Goal: Task Accomplishment & Management: Use online tool/utility

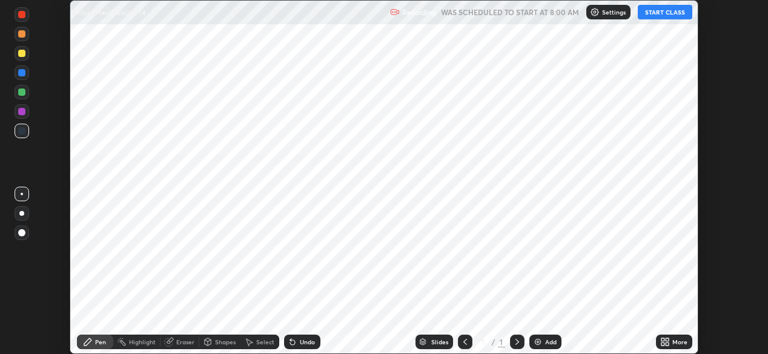
scroll to position [354, 768]
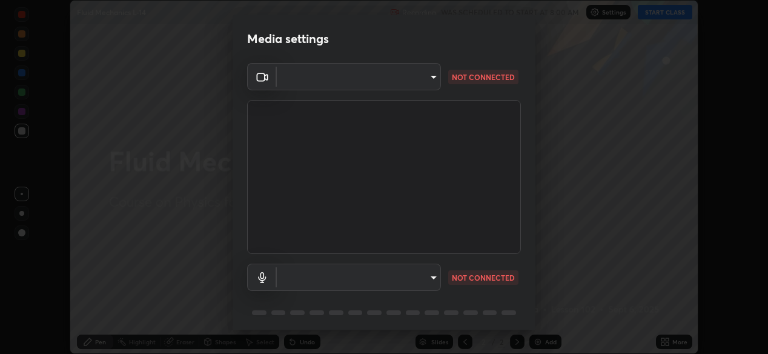
type input "ef407f58ae65e10c1af5a040b6eccf178273e27ca296938399710cc3d85b5032"
type input "communications"
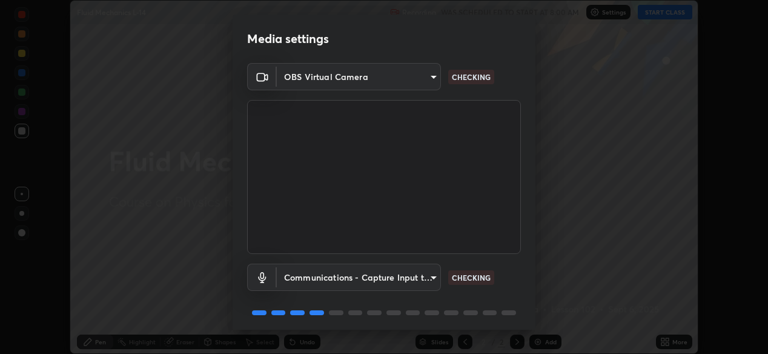
scroll to position [44, 0]
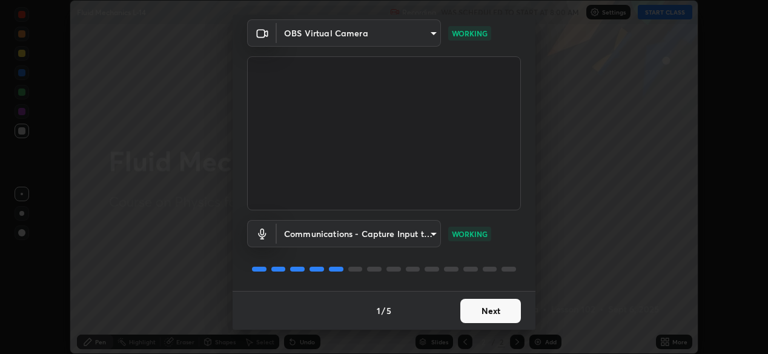
click at [508, 306] on button "Next" at bounding box center [491, 311] width 61 height 24
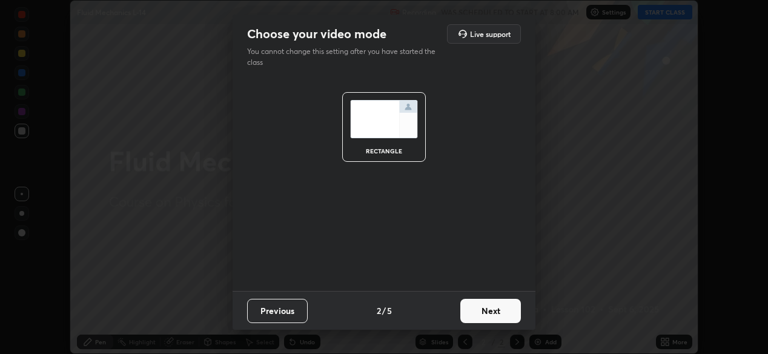
click at [513, 315] on button "Next" at bounding box center [491, 311] width 61 height 24
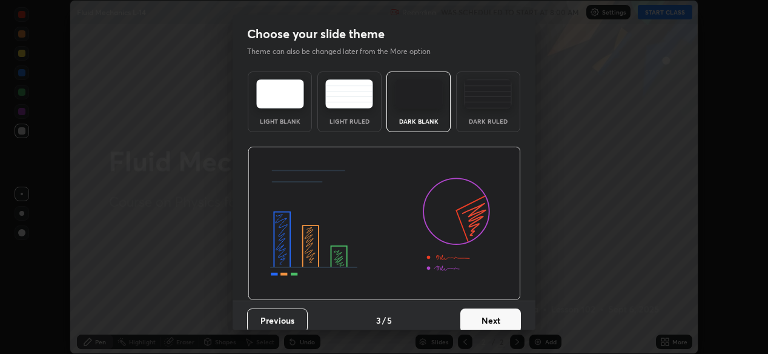
click at [507, 319] on button "Next" at bounding box center [491, 320] width 61 height 24
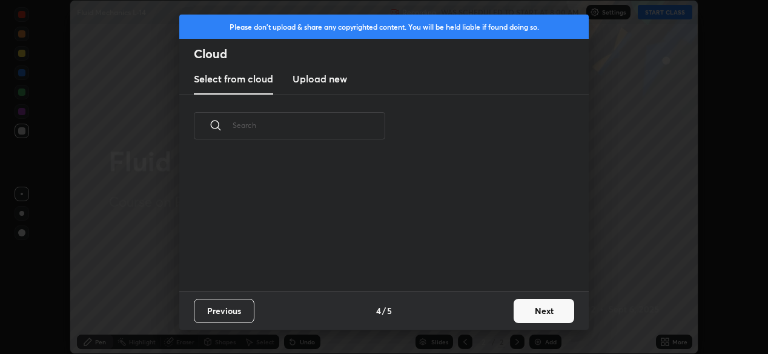
click at [538, 311] on button "Next" at bounding box center [544, 311] width 61 height 24
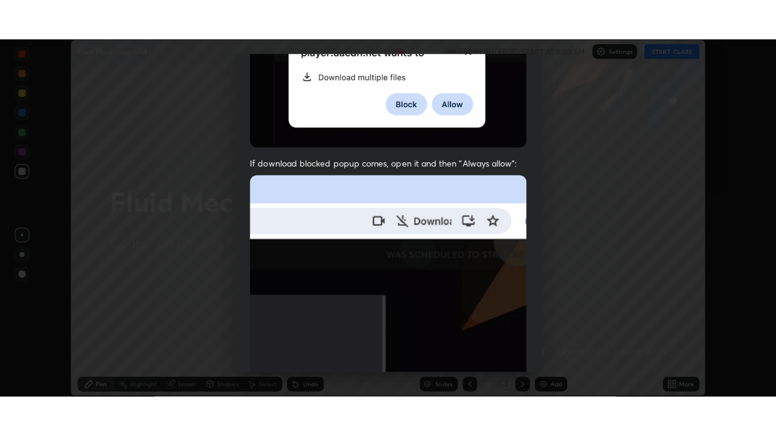
scroll to position [291, 0]
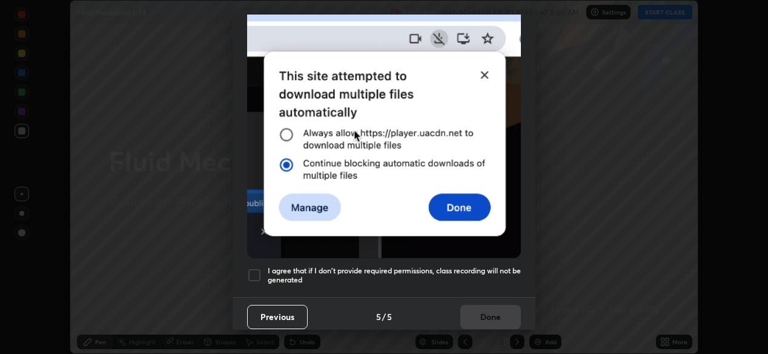
click at [264, 268] on div "I agree that if I don't provide required permissions, class recording will not …" at bounding box center [384, 275] width 274 height 15
click at [484, 305] on button "Done" at bounding box center [491, 317] width 61 height 24
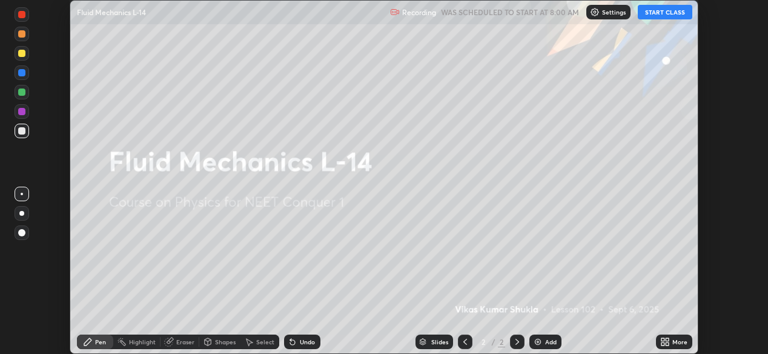
click at [661, 16] on button "START CLASS" at bounding box center [665, 12] width 55 height 15
click at [662, 335] on div "More" at bounding box center [674, 342] width 36 height 15
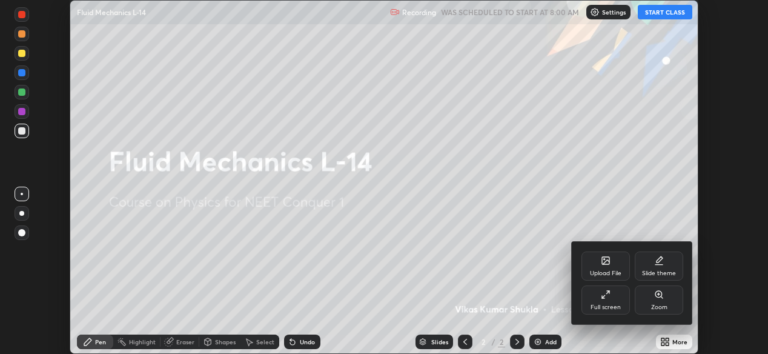
click at [591, 301] on div "Full screen" at bounding box center [606, 299] width 48 height 29
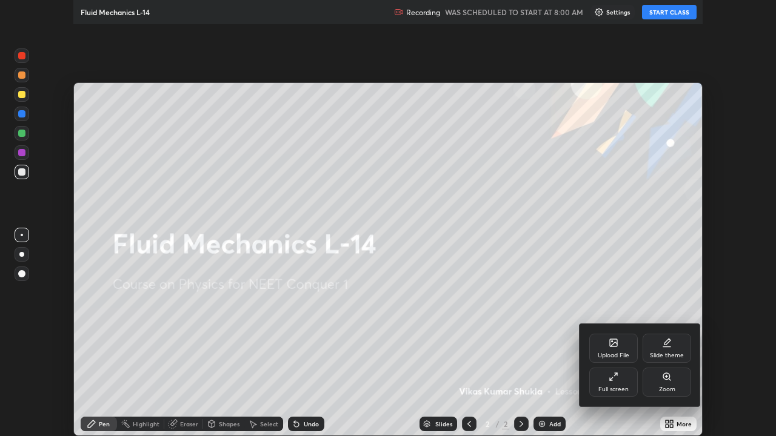
scroll to position [436, 776]
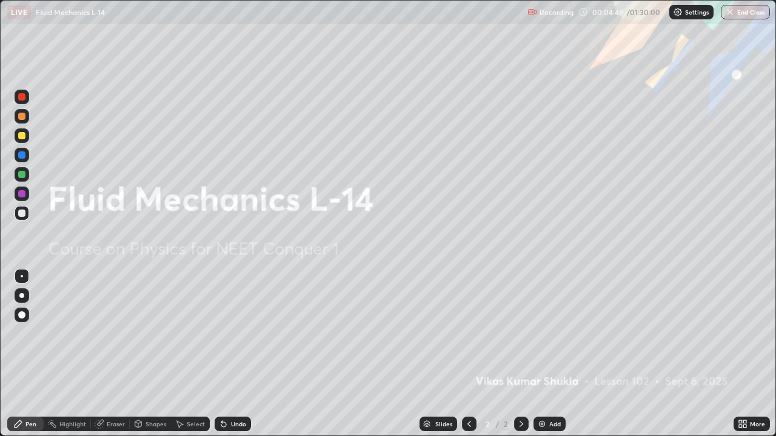
click at [545, 353] on img at bounding box center [542, 424] width 10 height 10
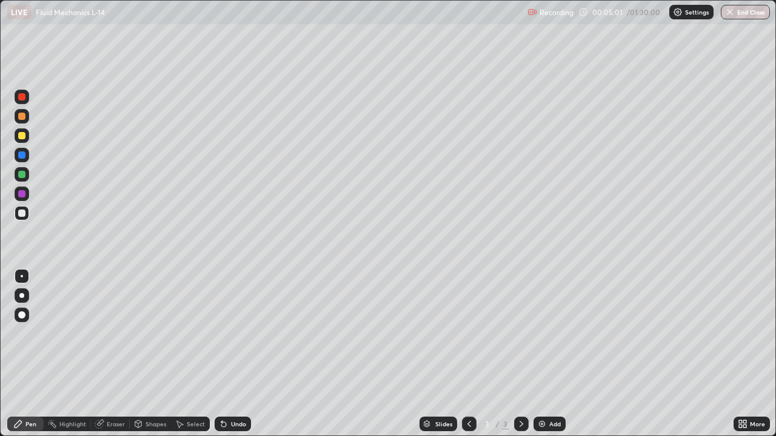
click at [21, 136] on div at bounding box center [21, 135] width 7 height 7
click at [236, 353] on div "Undo" at bounding box center [238, 424] width 15 height 6
click at [238, 353] on div "Undo" at bounding box center [238, 424] width 15 height 6
click at [233, 353] on div "Undo" at bounding box center [233, 424] width 36 height 15
click at [27, 209] on div at bounding box center [22, 213] width 15 height 15
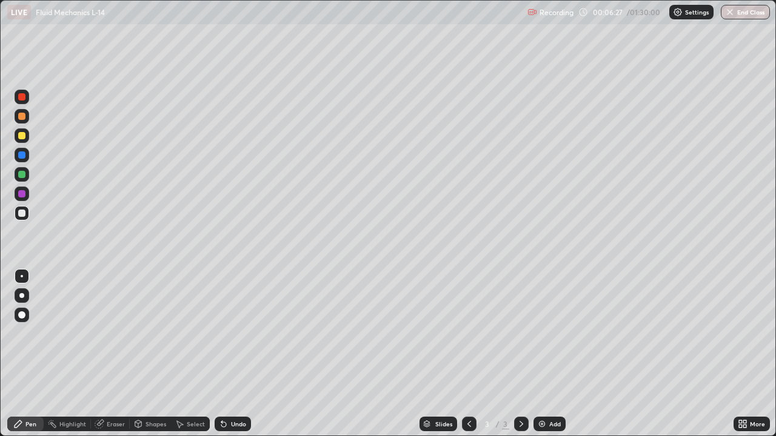
click at [22, 138] on div at bounding box center [21, 135] width 7 height 7
click at [148, 353] on div "Shapes" at bounding box center [155, 424] width 21 height 6
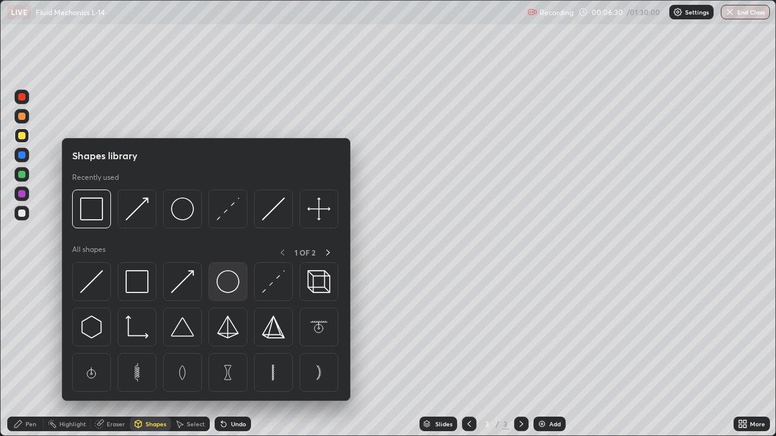
click at [223, 288] on img at bounding box center [227, 281] width 23 height 23
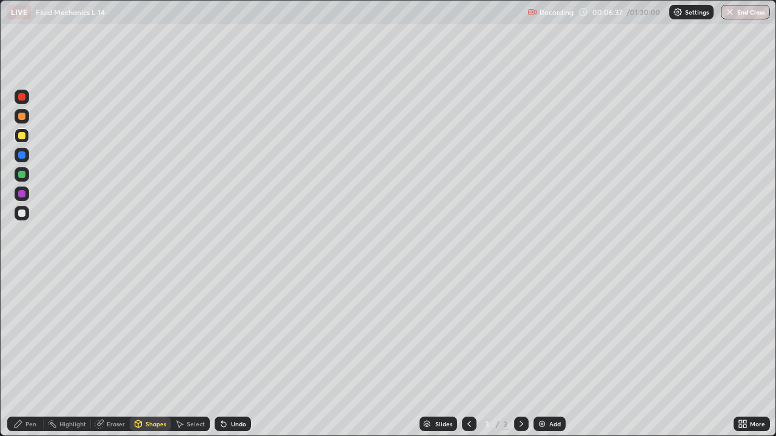
click at [23, 155] on div at bounding box center [21, 155] width 7 height 7
click at [23, 95] on div at bounding box center [21, 96] width 7 height 7
click at [21, 193] on div at bounding box center [21, 193] width 7 height 7
click at [25, 353] on div "Pen" at bounding box center [30, 424] width 11 height 6
click at [24, 213] on div at bounding box center [21, 213] width 7 height 7
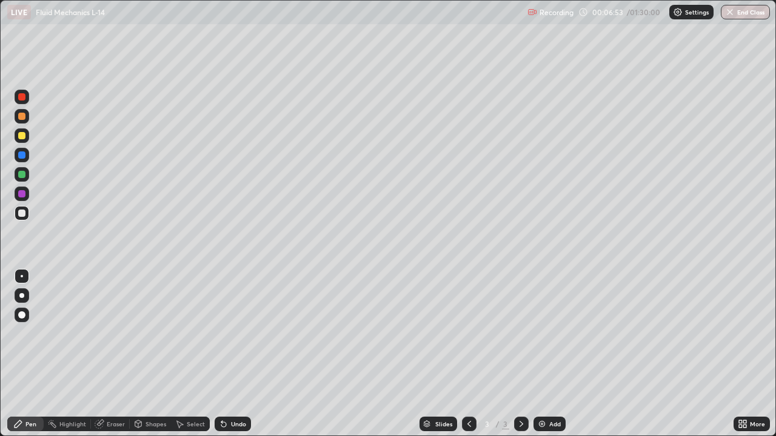
click at [159, 353] on div "Shapes" at bounding box center [155, 424] width 21 height 6
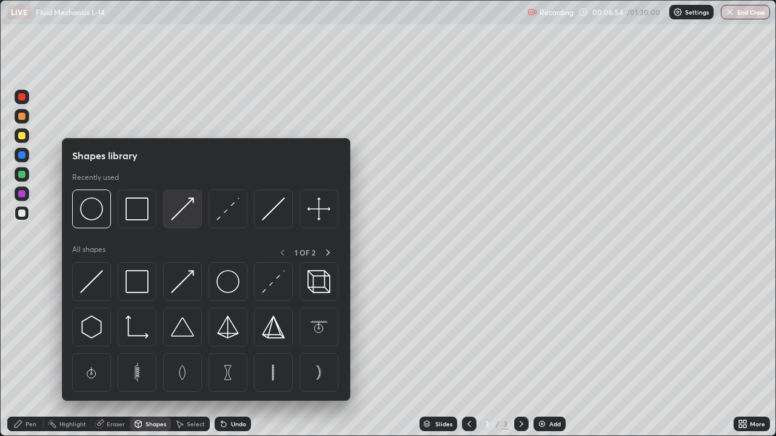
click at [177, 216] on img at bounding box center [182, 209] width 23 height 23
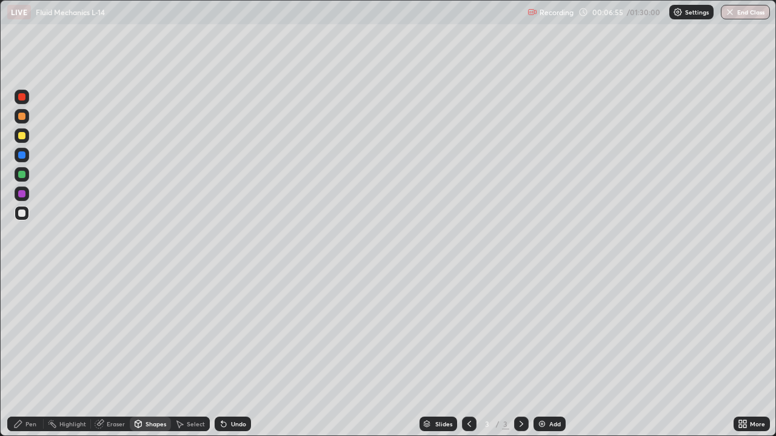
click at [21, 138] on div at bounding box center [21, 135] width 7 height 7
click at [156, 353] on div "Shapes" at bounding box center [150, 424] width 41 height 15
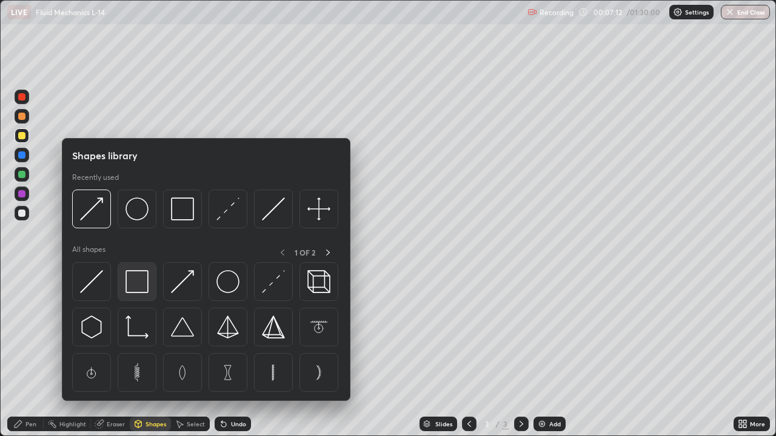
click at [145, 287] on img at bounding box center [136, 281] width 23 height 23
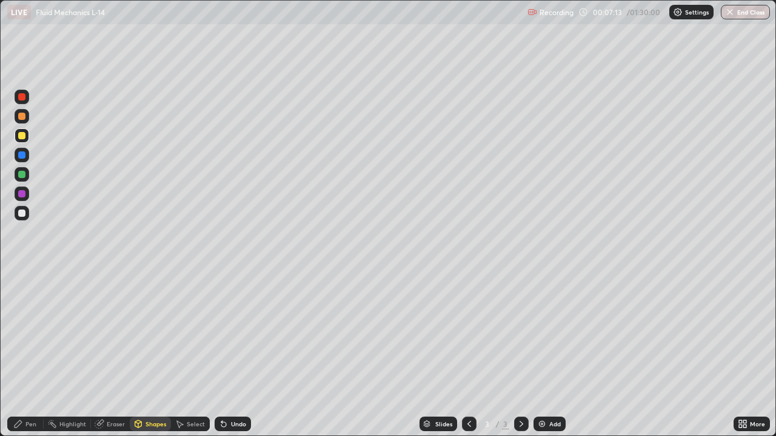
click at [23, 177] on div at bounding box center [21, 174] width 7 height 7
click at [31, 353] on div "Pen" at bounding box center [30, 424] width 11 height 6
click at [25, 220] on div at bounding box center [22, 213] width 15 height 15
click at [238, 353] on div "Undo" at bounding box center [238, 424] width 15 height 6
click at [234, 353] on div "Undo" at bounding box center [238, 424] width 15 height 6
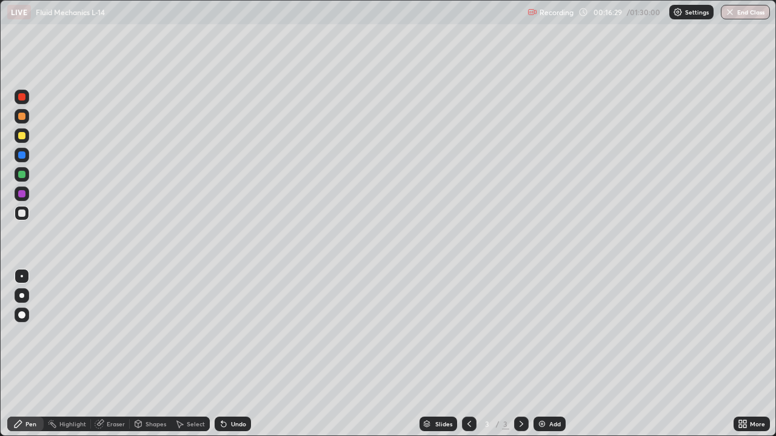
click at [556, 353] on div "Add" at bounding box center [555, 424] width 12 height 6
click at [162, 353] on div "Shapes" at bounding box center [150, 424] width 41 height 15
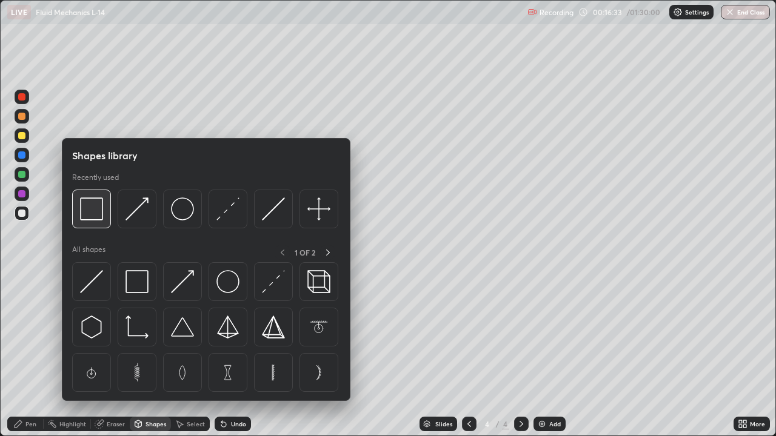
click at [96, 212] on img at bounding box center [91, 209] width 23 height 23
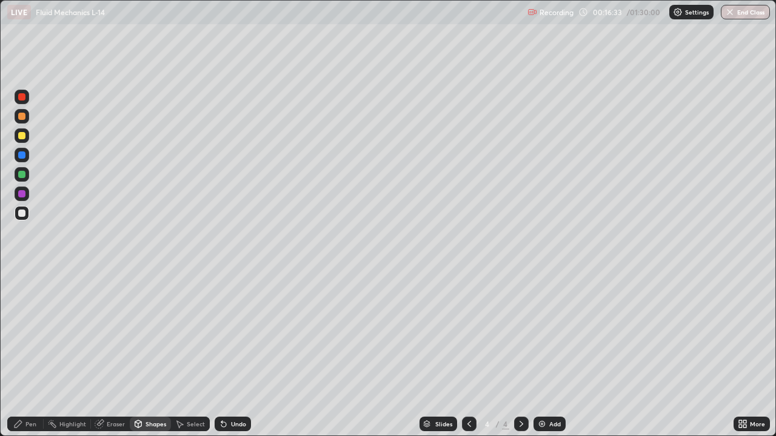
click at [25, 98] on div at bounding box center [21, 96] width 7 height 7
click at [24, 152] on div at bounding box center [21, 155] width 7 height 7
click at [25, 353] on div "Pen" at bounding box center [25, 424] width 36 height 15
click at [24, 217] on div at bounding box center [22, 213] width 15 height 15
click at [24, 193] on div at bounding box center [21, 193] width 7 height 7
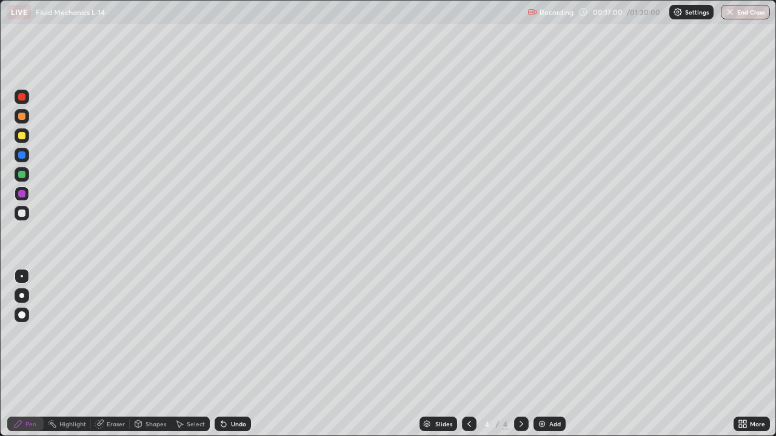
click at [148, 353] on div "Shapes" at bounding box center [155, 424] width 21 height 6
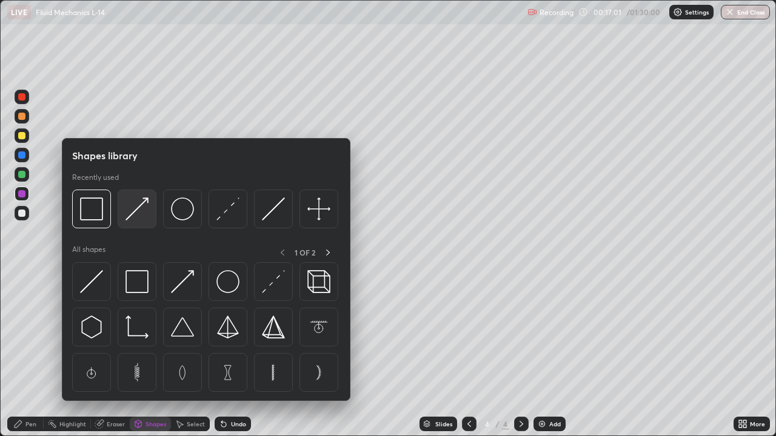
click at [135, 213] on img at bounding box center [136, 209] width 23 height 23
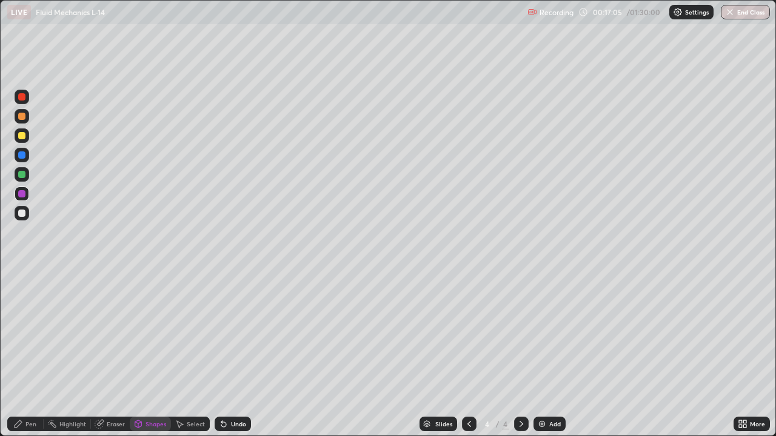
click at [23, 118] on div at bounding box center [21, 116] width 7 height 7
click at [160, 353] on div "Shapes" at bounding box center [155, 424] width 21 height 6
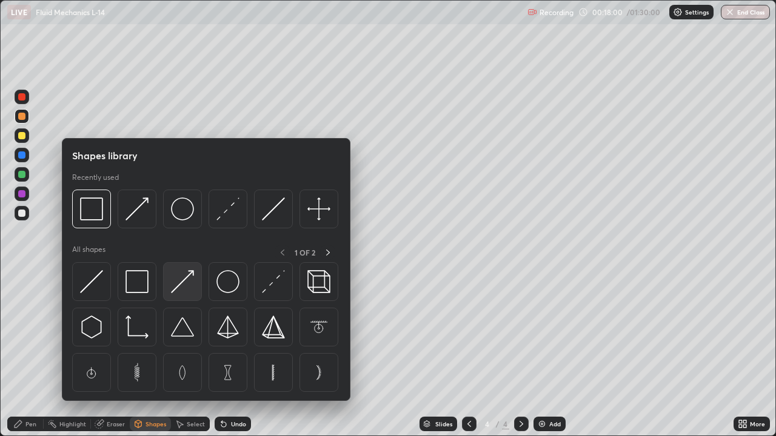
click at [187, 275] on img at bounding box center [182, 281] width 23 height 23
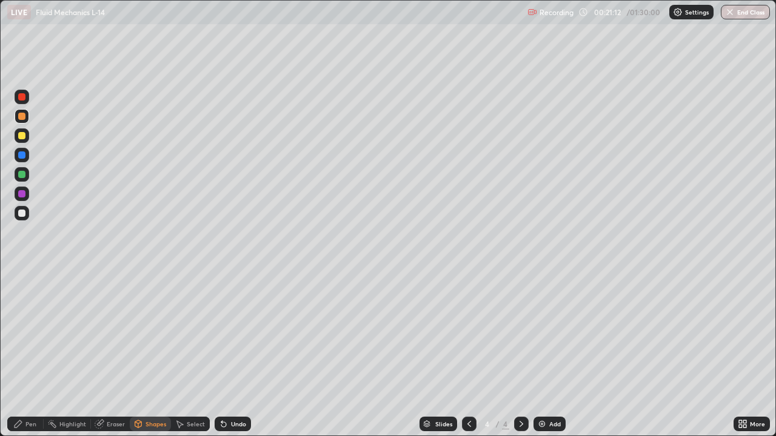
click at [190, 353] on div "Select" at bounding box center [196, 424] width 18 height 6
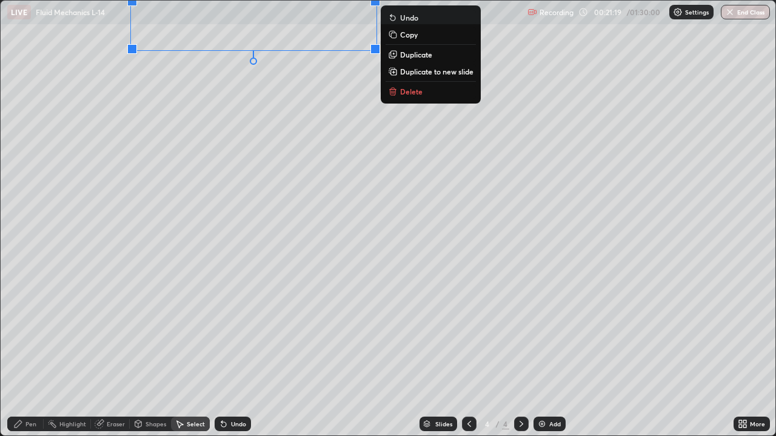
click at [199, 222] on div "0 ° Undo Copy Duplicate Duplicate to new slide Delete" at bounding box center [388, 218] width 775 height 435
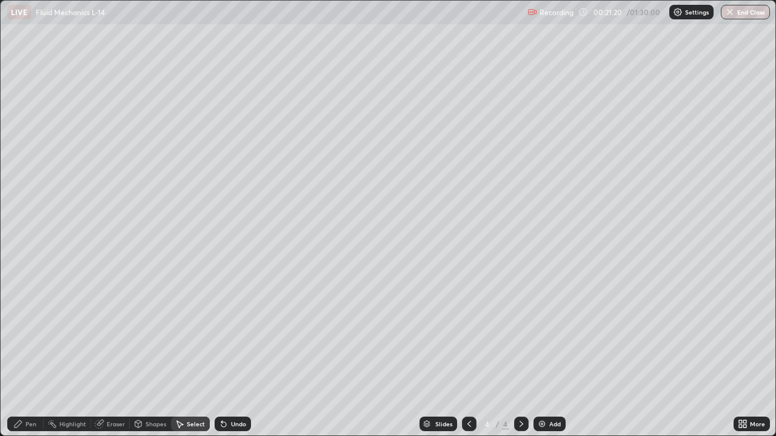
click at [33, 353] on div "Pen" at bounding box center [25, 424] width 36 height 15
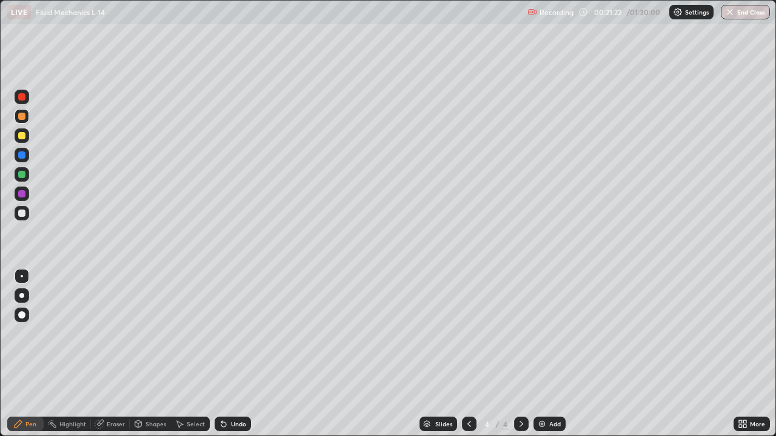
click at [23, 213] on div at bounding box center [21, 213] width 7 height 7
click at [24, 116] on div at bounding box center [21, 116] width 7 height 7
click at [24, 172] on div at bounding box center [21, 174] width 7 height 7
click at [232, 353] on div "Undo" at bounding box center [238, 424] width 15 height 6
click at [19, 212] on div at bounding box center [21, 213] width 7 height 7
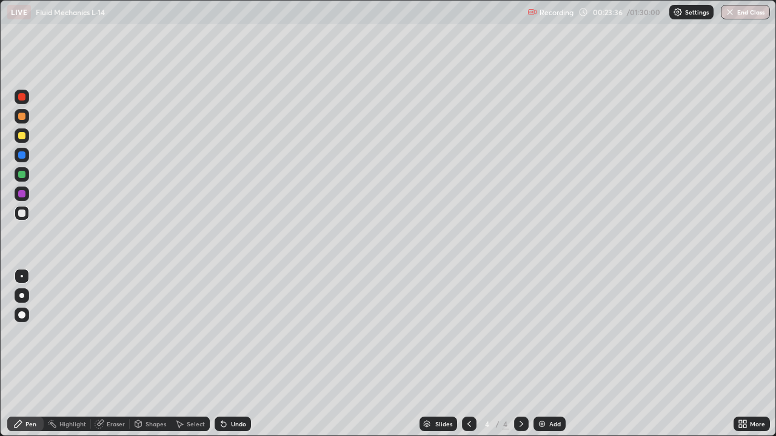
click at [233, 353] on div "Undo" at bounding box center [238, 424] width 15 height 6
click at [231, 353] on div "Undo" at bounding box center [238, 424] width 15 height 6
click at [233, 353] on div "Undo" at bounding box center [238, 424] width 15 height 6
click at [553, 353] on div "Add" at bounding box center [555, 424] width 12 height 6
click at [156, 353] on div "Shapes" at bounding box center [155, 424] width 21 height 6
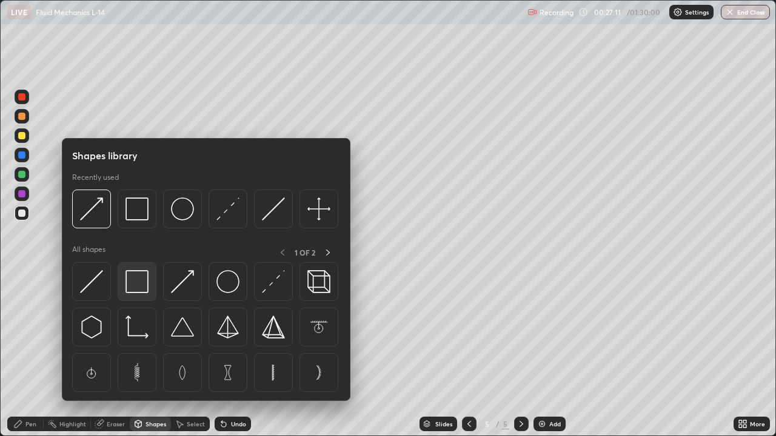
click at [137, 291] on img at bounding box center [136, 281] width 23 height 23
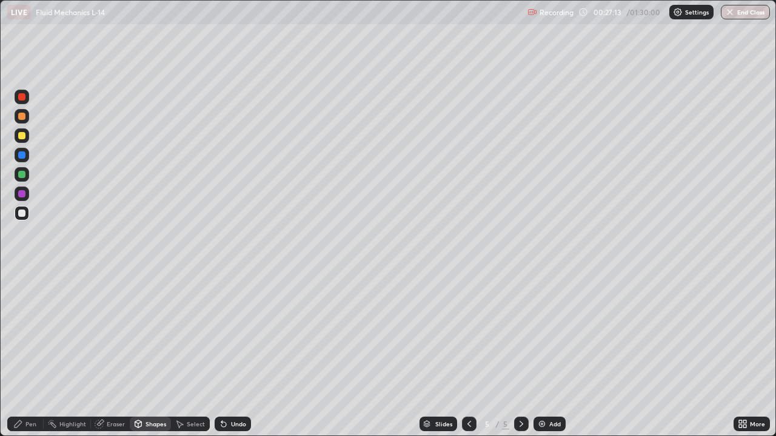
click at [24, 136] on div at bounding box center [21, 135] width 7 height 7
click at [120, 353] on div "Eraser" at bounding box center [116, 424] width 18 height 6
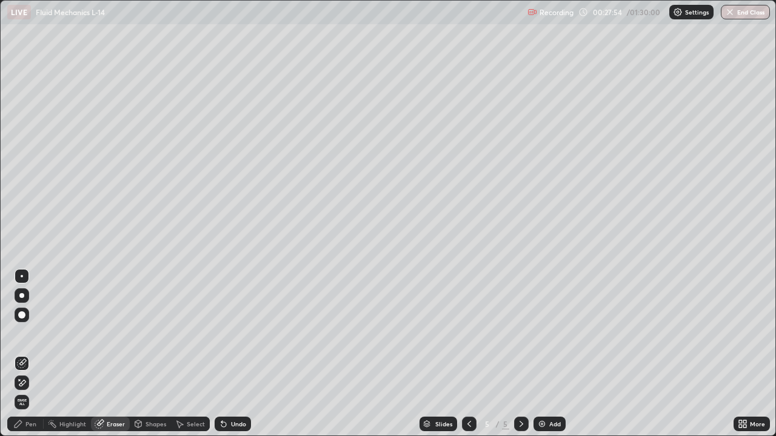
click at [241, 353] on div "Undo" at bounding box center [233, 424] width 36 height 15
click at [242, 353] on div "Undo" at bounding box center [238, 424] width 15 height 6
click at [236, 353] on div "Undo" at bounding box center [238, 424] width 15 height 6
click at [30, 353] on div "Pen" at bounding box center [30, 424] width 11 height 6
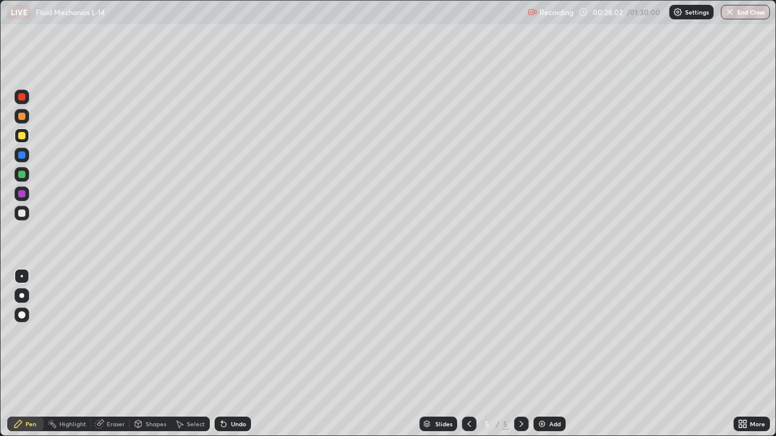
click at [21, 215] on div at bounding box center [21, 213] width 7 height 7
click at [39, 353] on div "Pen" at bounding box center [25, 424] width 36 height 15
click at [23, 97] on div at bounding box center [21, 96] width 7 height 7
click at [150, 353] on div "Shapes" at bounding box center [155, 424] width 21 height 6
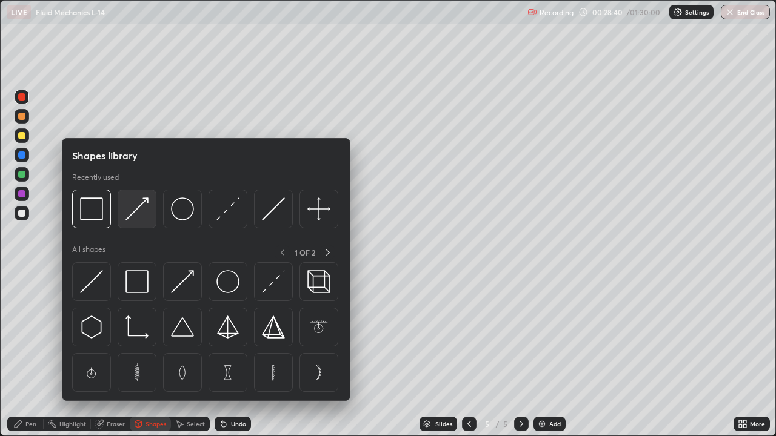
click at [133, 212] on img at bounding box center [136, 209] width 23 height 23
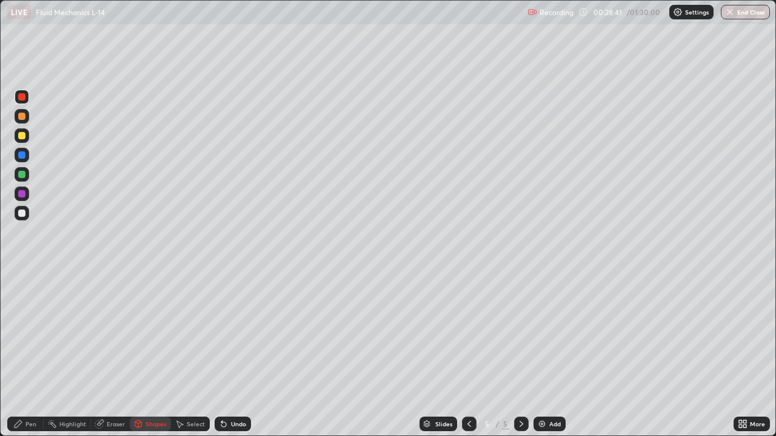
click at [24, 175] on div at bounding box center [21, 174] width 7 height 7
click at [153, 353] on div "Shapes" at bounding box center [155, 424] width 21 height 6
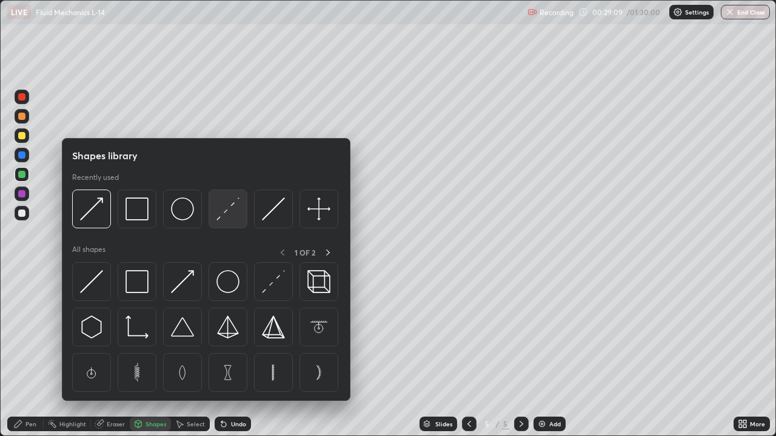
click at [227, 212] on img at bounding box center [227, 209] width 23 height 23
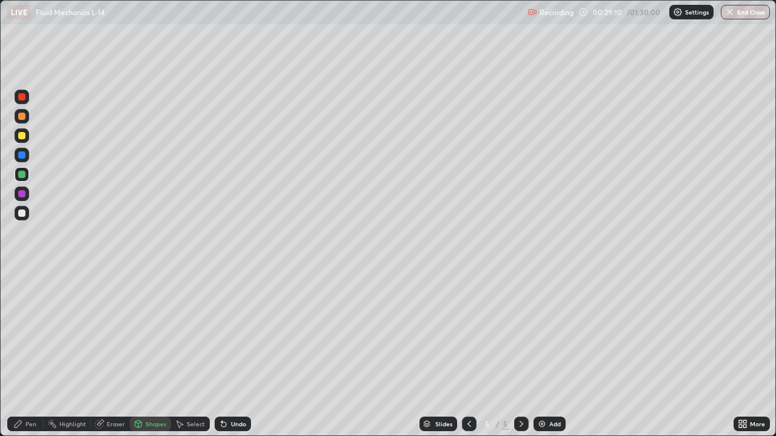
click at [22, 156] on div at bounding box center [21, 155] width 7 height 7
click at [41, 353] on div "Pen" at bounding box center [25, 424] width 36 height 15
click at [235, 353] on div "Undo" at bounding box center [238, 424] width 15 height 6
click at [240, 353] on div "Undo" at bounding box center [233, 424] width 36 height 15
click at [146, 353] on div "Shapes" at bounding box center [155, 424] width 21 height 6
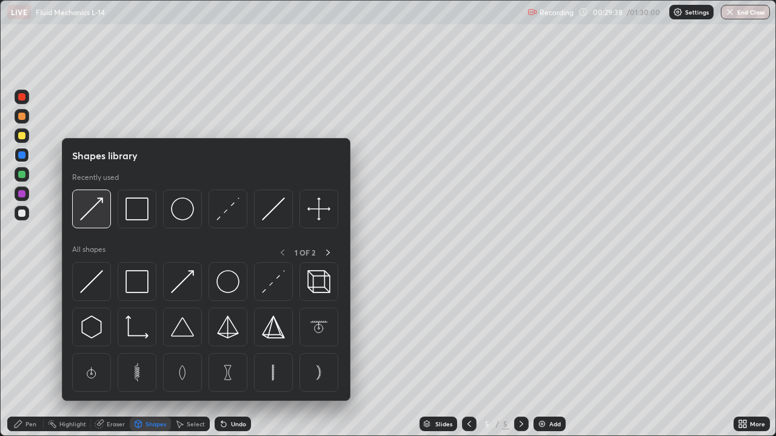
click at [93, 210] on img at bounding box center [91, 209] width 23 height 23
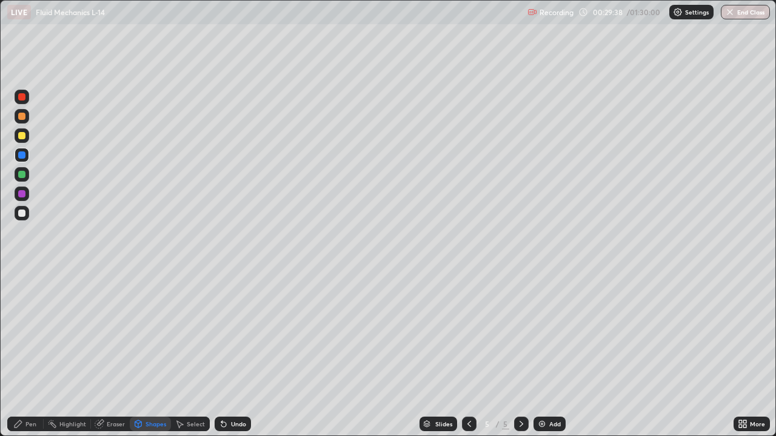
click at [21, 212] on div at bounding box center [21, 213] width 7 height 7
click at [29, 353] on div "Pen" at bounding box center [30, 424] width 11 height 6
click at [22, 136] on div at bounding box center [21, 135] width 7 height 7
click at [22, 117] on div at bounding box center [21, 116] width 7 height 7
click at [23, 216] on div at bounding box center [21, 213] width 7 height 7
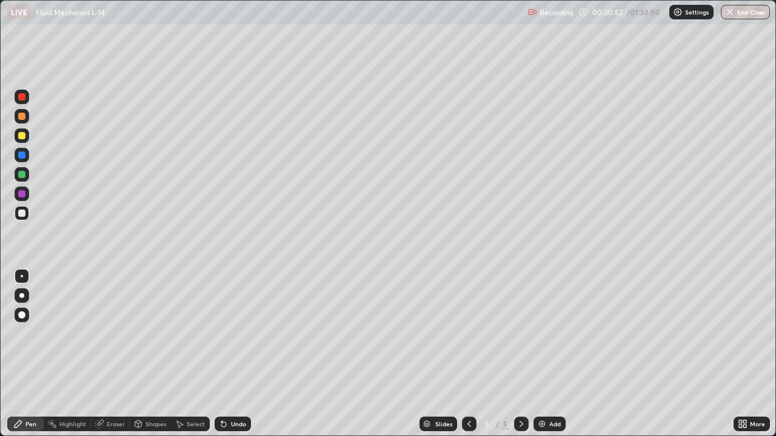
click at [24, 118] on div at bounding box center [21, 116] width 7 height 7
click at [235, 353] on div "Undo" at bounding box center [233, 424] width 36 height 15
click at [156, 353] on div "Shapes" at bounding box center [155, 424] width 21 height 6
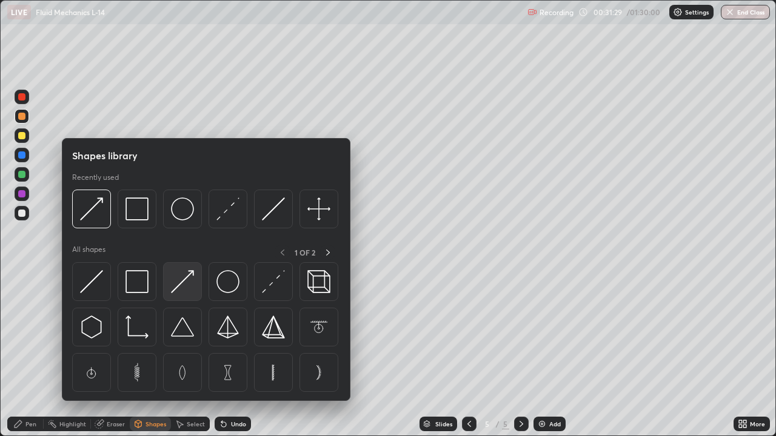
click at [184, 284] on img at bounding box center [182, 281] width 23 height 23
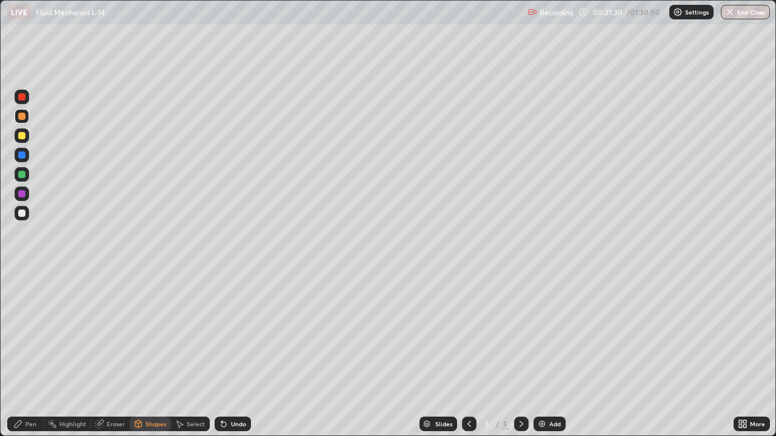
click at [20, 193] on div at bounding box center [21, 193] width 7 height 7
click at [31, 353] on div "Pen" at bounding box center [30, 424] width 11 height 6
click at [23, 212] on div at bounding box center [21, 213] width 7 height 7
click at [116, 353] on div "Eraser" at bounding box center [116, 424] width 18 height 6
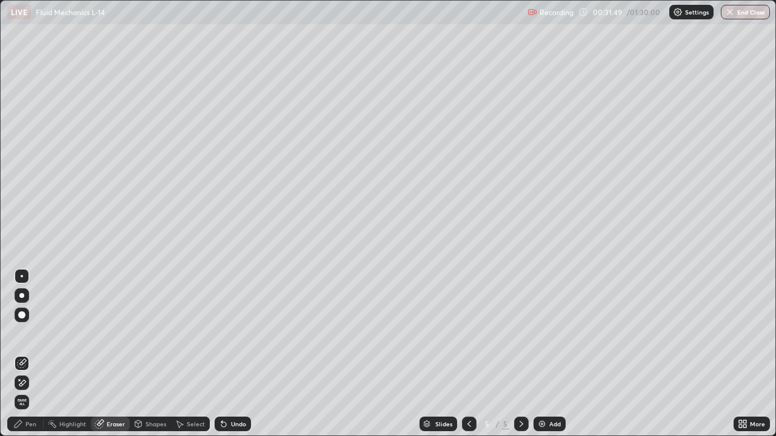
click at [155, 353] on div "Shapes" at bounding box center [155, 424] width 21 height 6
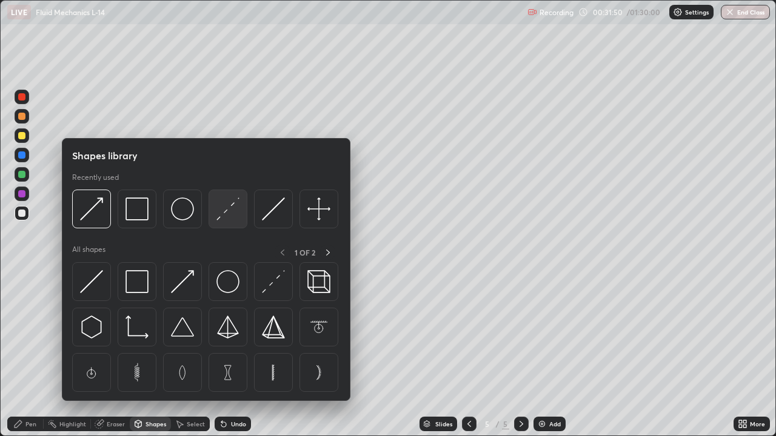
click at [235, 209] on img at bounding box center [227, 209] width 23 height 23
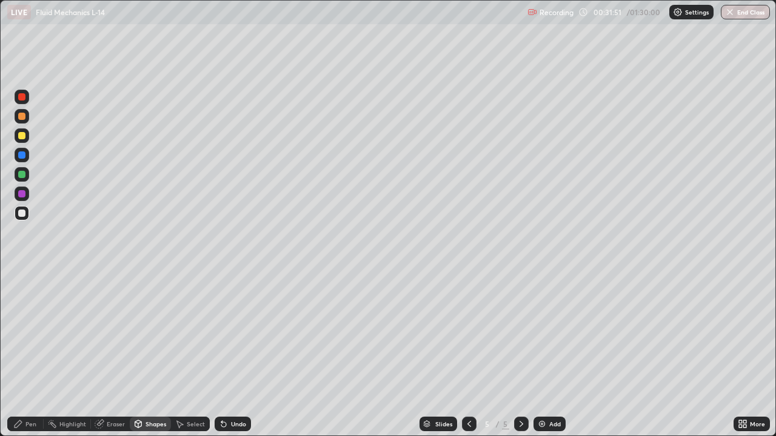
click at [24, 173] on div at bounding box center [21, 174] width 7 height 7
click at [152, 353] on div "Shapes" at bounding box center [155, 424] width 21 height 6
click at [240, 353] on div "Undo" at bounding box center [238, 424] width 15 height 6
click at [157, 353] on div "Shapes" at bounding box center [150, 424] width 41 height 15
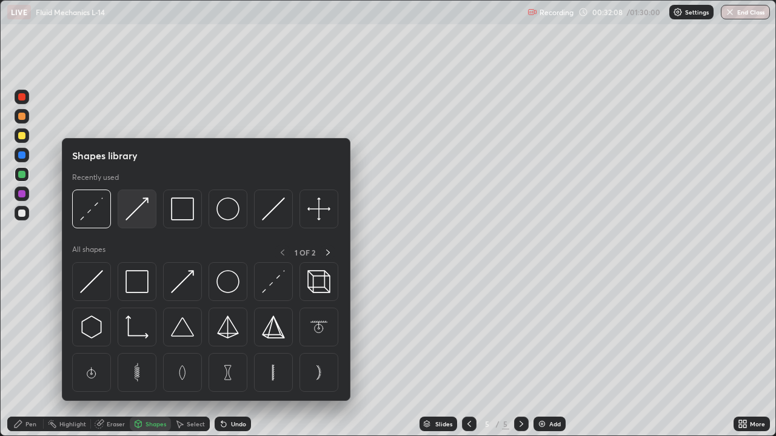
click at [134, 216] on img at bounding box center [136, 209] width 23 height 23
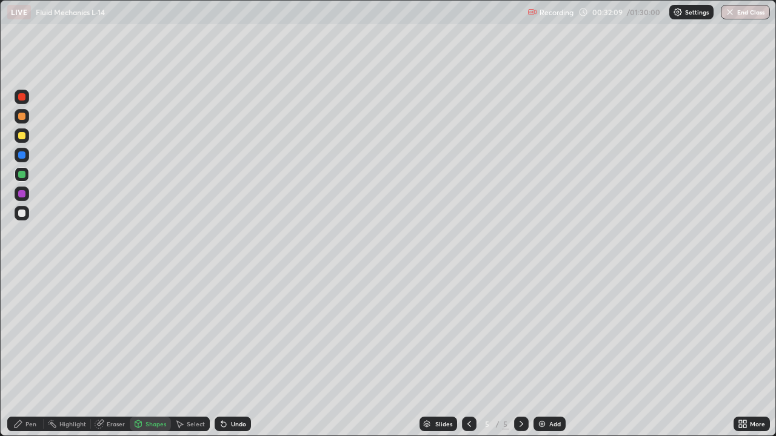
click at [22, 216] on div at bounding box center [21, 213] width 7 height 7
click at [35, 353] on div "Pen" at bounding box center [30, 424] width 11 height 6
click at [559, 353] on div "Add" at bounding box center [549, 424] width 32 height 15
click at [22, 132] on div at bounding box center [21, 135] width 7 height 7
click at [232, 353] on div "Undo" at bounding box center [233, 424] width 36 height 15
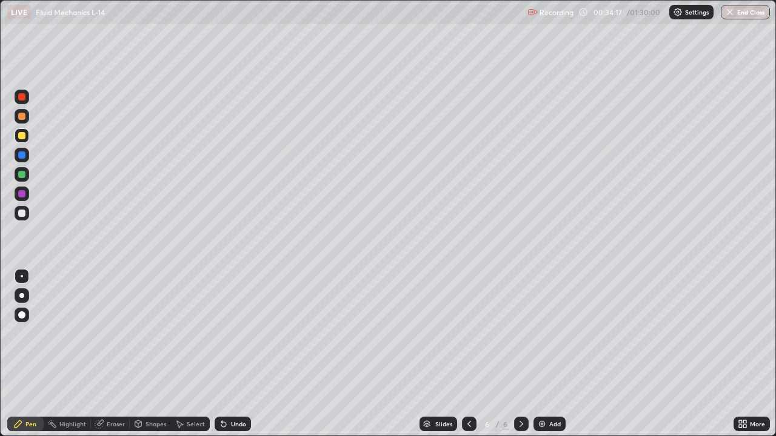
click at [233, 353] on div "Undo" at bounding box center [233, 424] width 36 height 15
click at [232, 353] on div "Undo" at bounding box center [233, 424] width 36 height 15
click at [230, 353] on div "Undo" at bounding box center [233, 424] width 36 height 15
click at [232, 353] on div "Undo" at bounding box center [233, 424] width 36 height 15
click at [153, 353] on div "Shapes" at bounding box center [155, 424] width 21 height 6
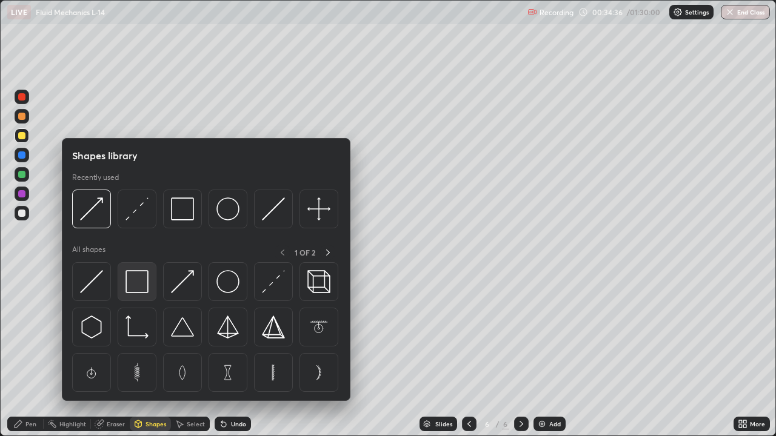
click at [143, 284] on img at bounding box center [136, 281] width 23 height 23
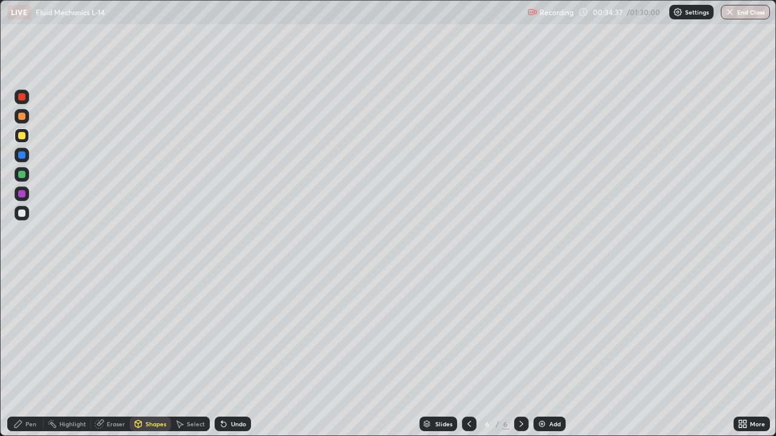
click at [23, 115] on div at bounding box center [21, 116] width 7 height 7
click at [468, 353] on icon at bounding box center [469, 424] width 4 height 6
click at [30, 353] on div "Pen" at bounding box center [30, 424] width 11 height 6
click at [22, 215] on div at bounding box center [21, 213] width 7 height 7
click at [157, 353] on div "Shapes" at bounding box center [150, 424] width 41 height 15
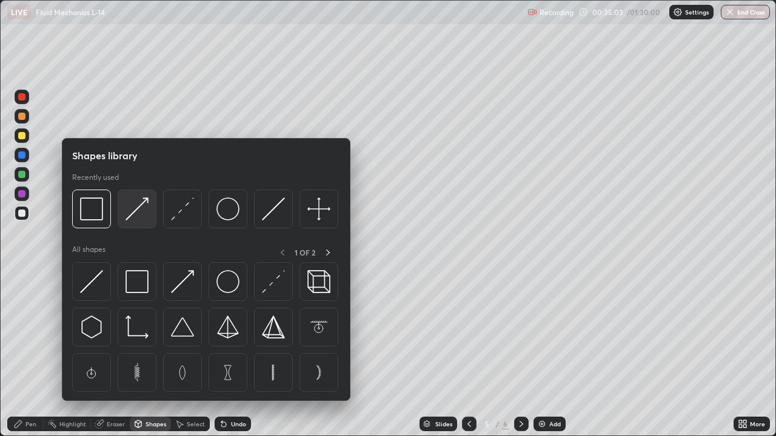
click at [138, 213] on img at bounding box center [136, 209] width 23 height 23
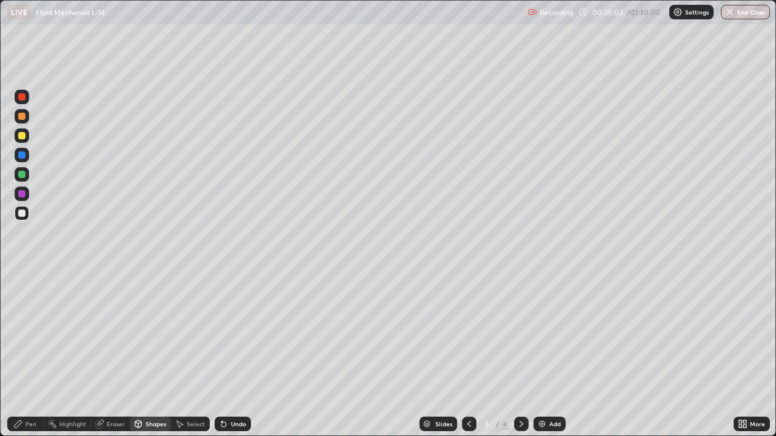
click at [21, 196] on div at bounding box center [21, 193] width 7 height 7
click at [157, 353] on div "Shapes" at bounding box center [155, 424] width 21 height 6
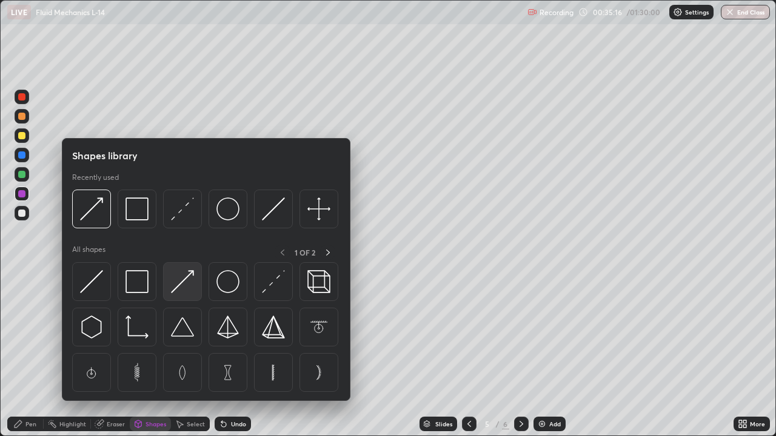
click at [181, 279] on img at bounding box center [182, 281] width 23 height 23
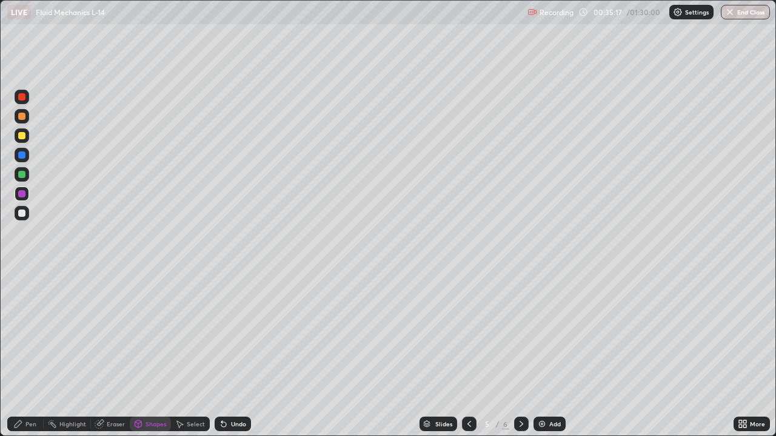
click at [21, 175] on div at bounding box center [21, 174] width 7 height 7
click at [38, 353] on div "Pen" at bounding box center [25, 424] width 36 height 15
click at [21, 212] on div at bounding box center [21, 213] width 7 height 7
click at [524, 353] on icon at bounding box center [521, 424] width 10 height 10
click at [237, 353] on div "Undo" at bounding box center [233, 424] width 36 height 15
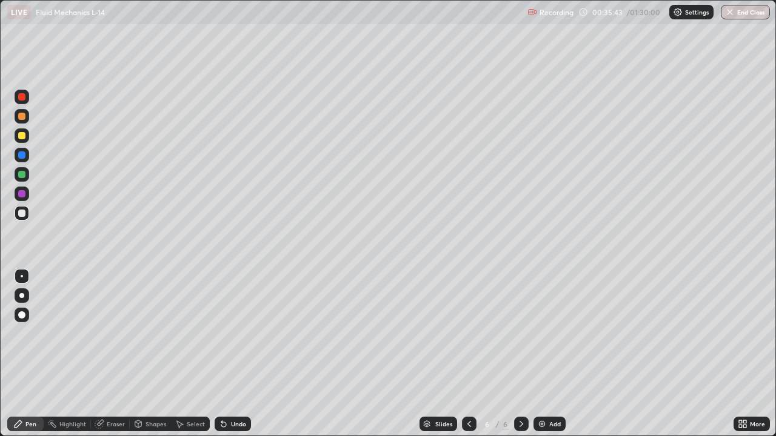
click at [237, 353] on div "Undo" at bounding box center [238, 424] width 15 height 6
click at [242, 353] on div "Undo" at bounding box center [233, 424] width 36 height 15
click at [244, 353] on div "Undo" at bounding box center [233, 424] width 36 height 15
click at [235, 353] on div "Undo" at bounding box center [233, 424] width 36 height 15
click at [237, 353] on div "Undo" at bounding box center [238, 424] width 15 height 6
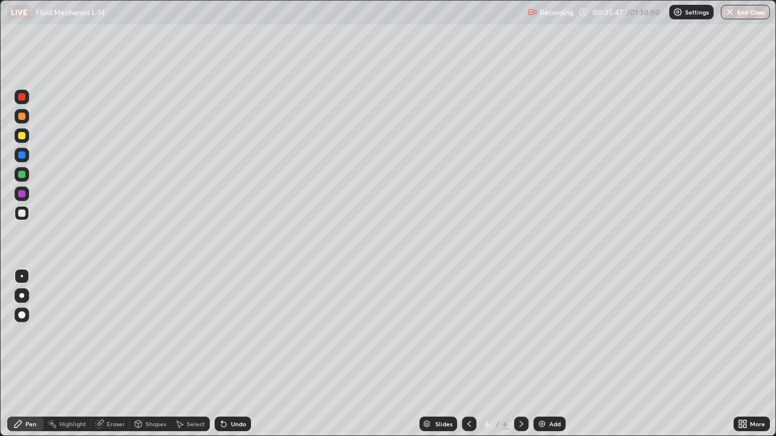
click at [242, 353] on div "Undo" at bounding box center [233, 424] width 36 height 15
click at [245, 353] on div "Undo" at bounding box center [233, 424] width 36 height 15
click at [120, 353] on div "Eraser" at bounding box center [116, 424] width 18 height 6
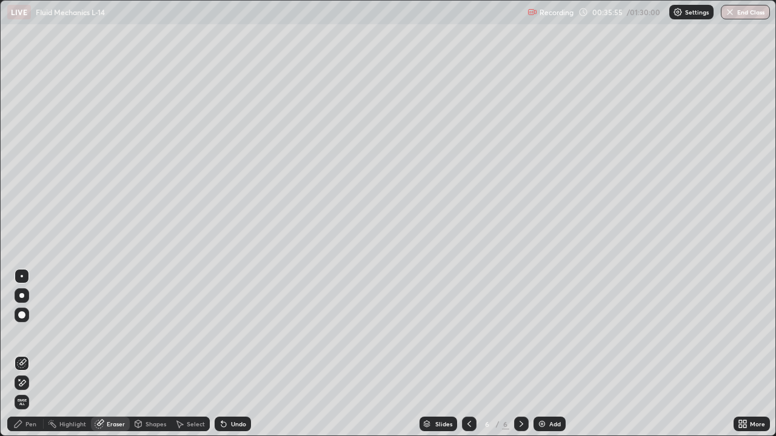
click at [33, 353] on div "Pen" at bounding box center [25, 424] width 36 height 15
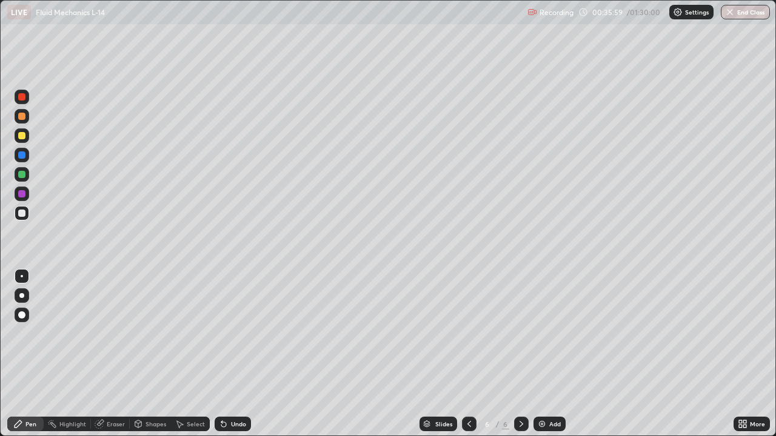
click at [465, 353] on icon at bounding box center [469, 424] width 10 height 10
click at [522, 353] on div at bounding box center [521, 424] width 15 height 24
click at [118, 353] on div "Eraser" at bounding box center [116, 424] width 18 height 6
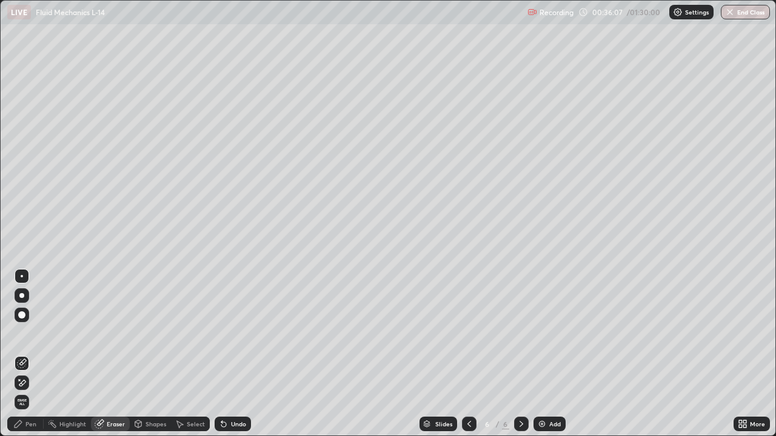
click at [36, 353] on div "Pen" at bounding box center [25, 424] width 36 height 15
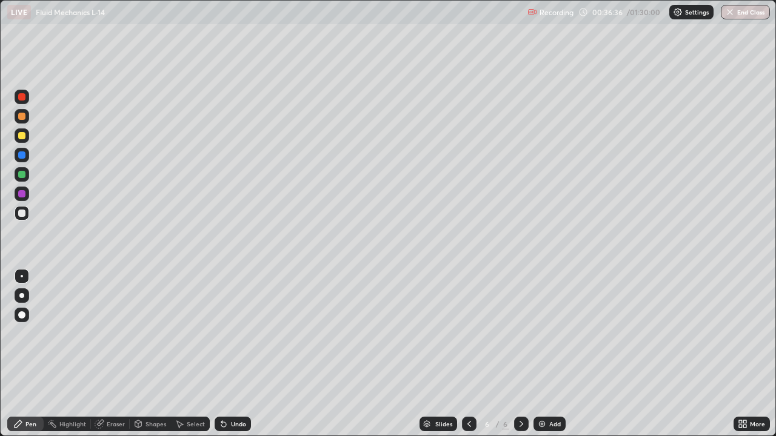
click at [467, 353] on icon at bounding box center [469, 424] width 10 height 10
click at [22, 135] on div at bounding box center [21, 135] width 7 height 7
click at [22, 96] on div at bounding box center [21, 96] width 7 height 7
click at [159, 353] on div "Shapes" at bounding box center [150, 424] width 41 height 15
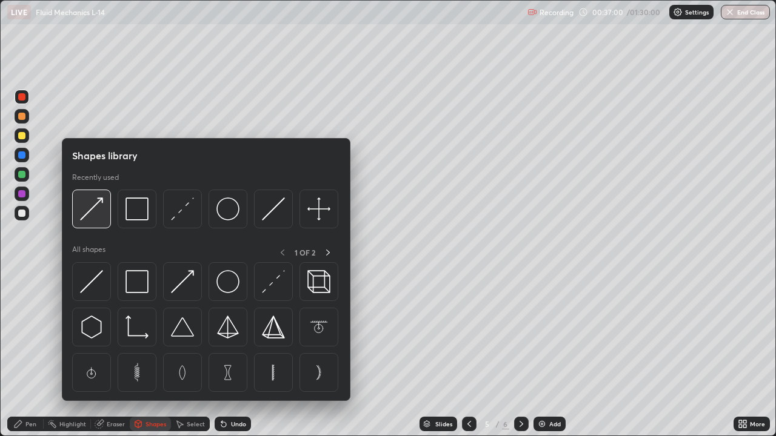
click at [93, 207] on img at bounding box center [91, 209] width 23 height 23
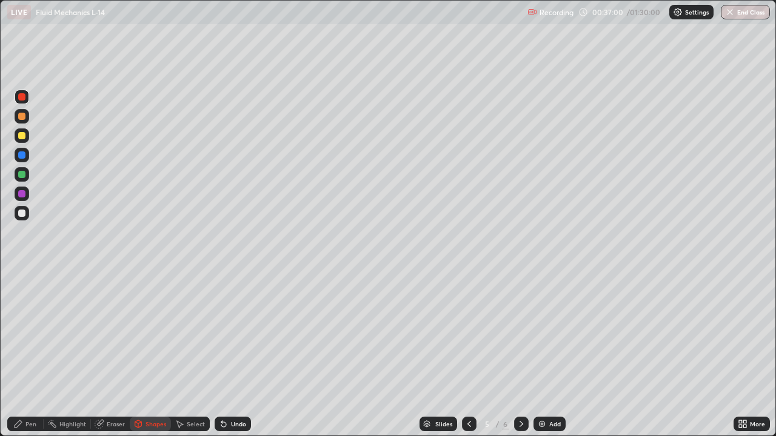
click at [22, 209] on div at bounding box center [22, 213] width 15 height 15
click at [28, 136] on div at bounding box center [22, 135] width 15 height 15
click at [26, 213] on div at bounding box center [22, 213] width 15 height 15
click at [22, 193] on div at bounding box center [21, 193] width 7 height 7
click at [24, 353] on div "Pen" at bounding box center [25, 424] width 36 height 15
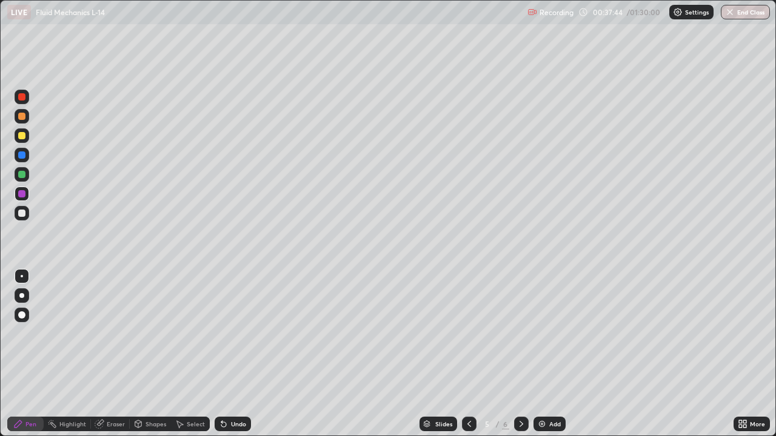
click at [520, 353] on icon at bounding box center [521, 424] width 10 height 10
click at [468, 353] on icon at bounding box center [469, 424] width 10 height 10
click at [470, 353] on icon at bounding box center [469, 424] width 10 height 10
click at [520, 353] on icon at bounding box center [521, 424] width 10 height 10
click at [519, 353] on icon at bounding box center [521, 424] width 4 height 6
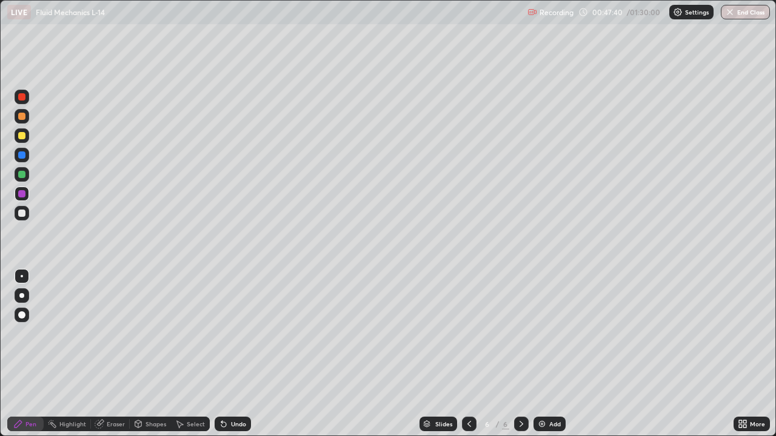
click at [235, 353] on div "Undo" at bounding box center [238, 424] width 15 height 6
click at [0, 353] on div "Pen Highlight Eraser Shapes Select Undo Slides 6 / 6 Add More" at bounding box center [388, 424] width 776 height 24
click at [748, 353] on div "More" at bounding box center [751, 424] width 36 height 15
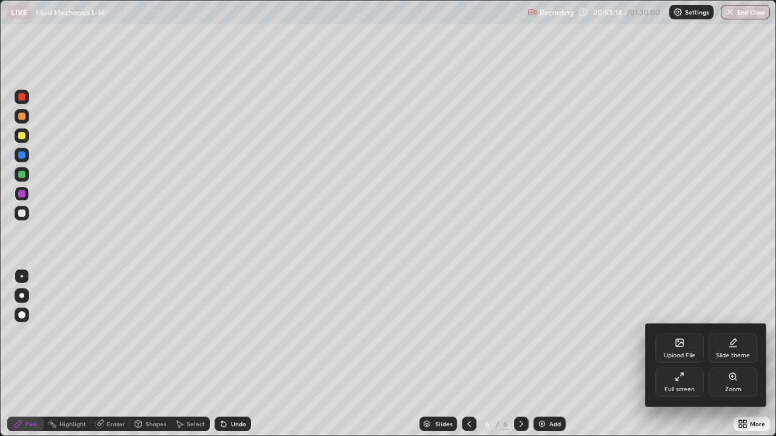
click at [705, 285] on div at bounding box center [388, 218] width 776 height 436
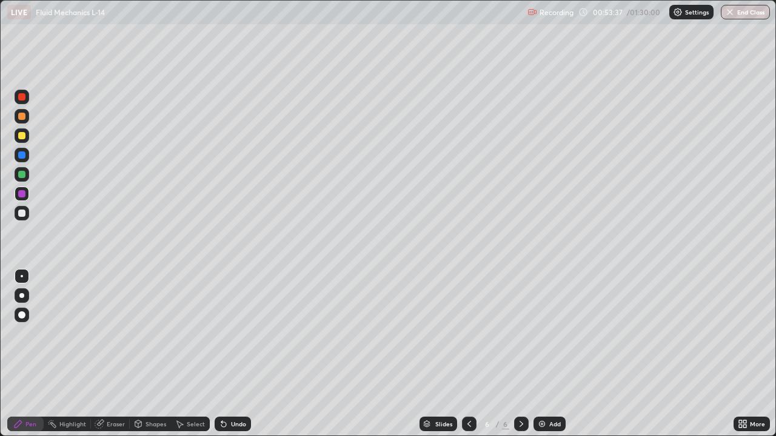
click at [754, 353] on div "More" at bounding box center [751, 424] width 36 height 15
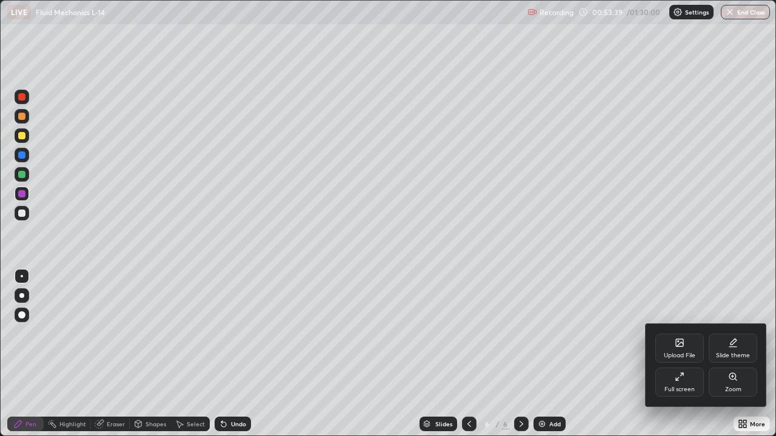
click at [741, 271] on div at bounding box center [388, 218] width 776 height 436
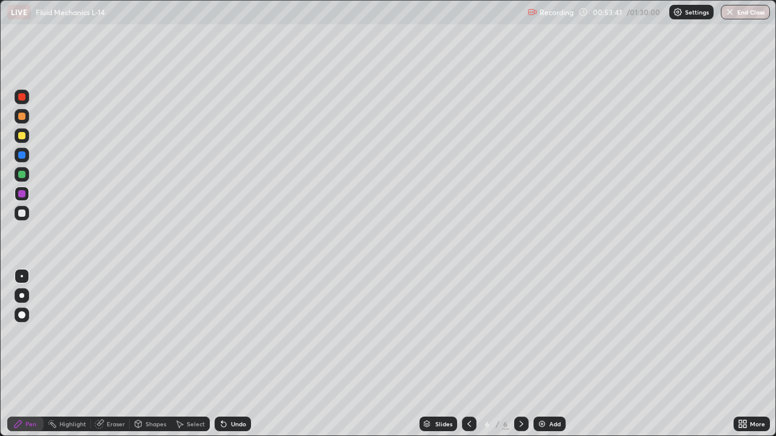
click at [539, 353] on img at bounding box center [542, 424] width 10 height 10
click at [540, 353] on img at bounding box center [542, 424] width 10 height 10
click at [542, 353] on img at bounding box center [542, 424] width 10 height 10
click at [103, 353] on icon at bounding box center [100, 424] width 10 height 10
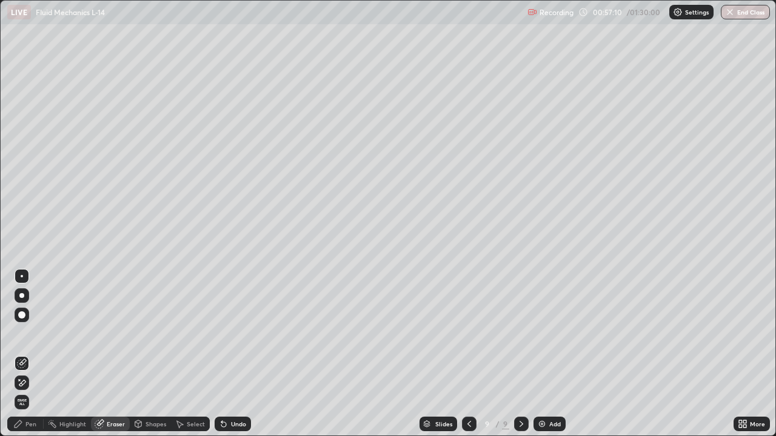
click at [26, 353] on div "Pen" at bounding box center [30, 424] width 11 height 6
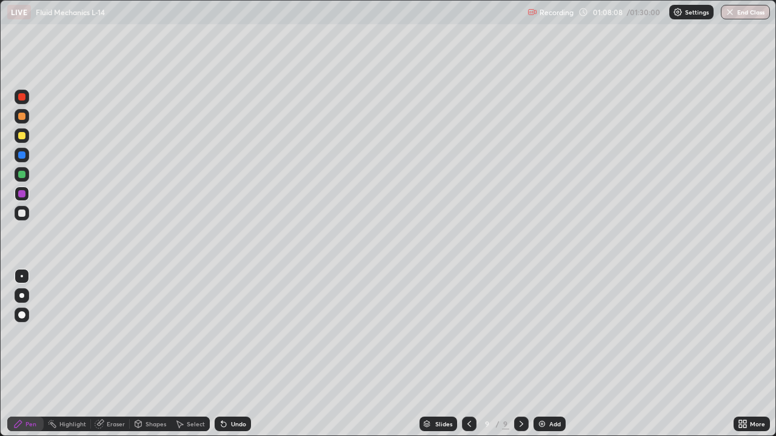
click at [101, 353] on icon at bounding box center [100, 423] width 7 height 6
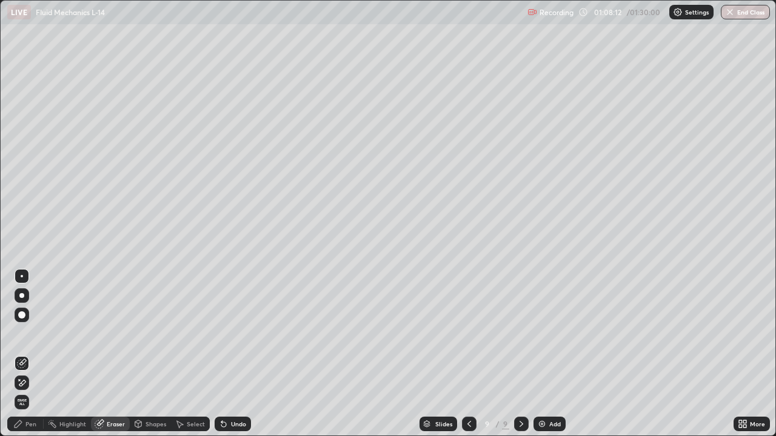
click at [35, 353] on div "Pen" at bounding box center [30, 424] width 11 height 6
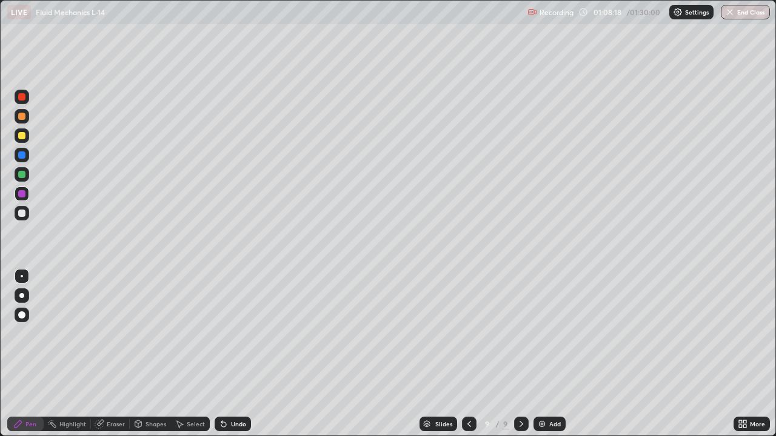
click at [56, 353] on icon at bounding box center [52, 424] width 10 height 10
click at [15, 353] on icon at bounding box center [18, 424] width 10 height 10
click at [51, 353] on circle at bounding box center [50, 420] width 1 height 1
click at [108, 353] on div "Eraser" at bounding box center [116, 424] width 18 height 6
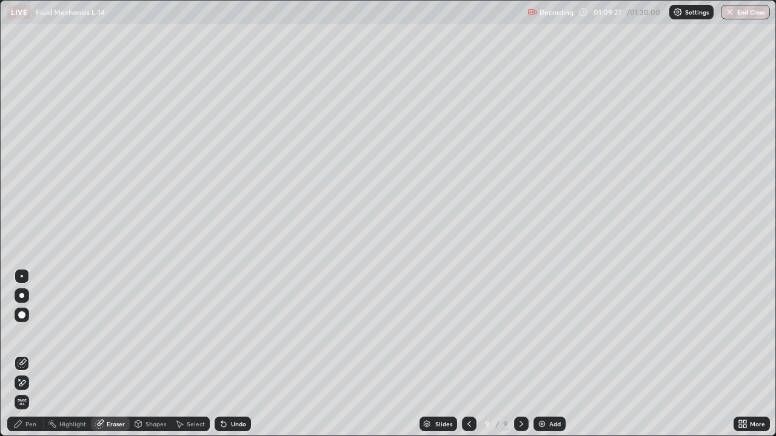
click at [24, 353] on div "Pen" at bounding box center [25, 424] width 36 height 15
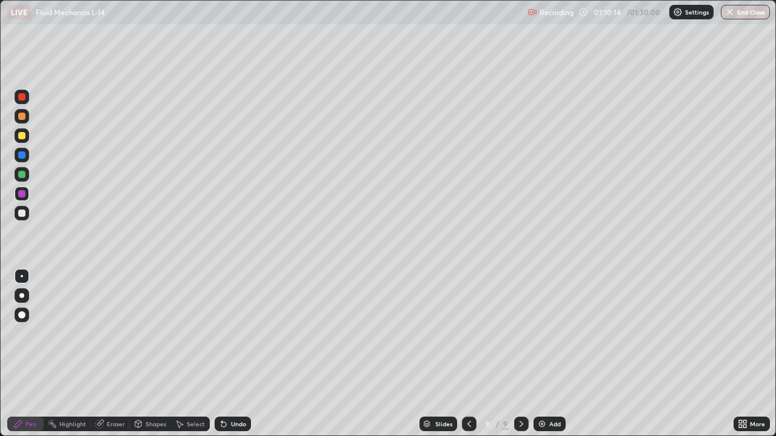
click at [468, 353] on icon at bounding box center [469, 424] width 10 height 10
click at [453, 353] on div "Slides" at bounding box center [438, 424] width 38 height 15
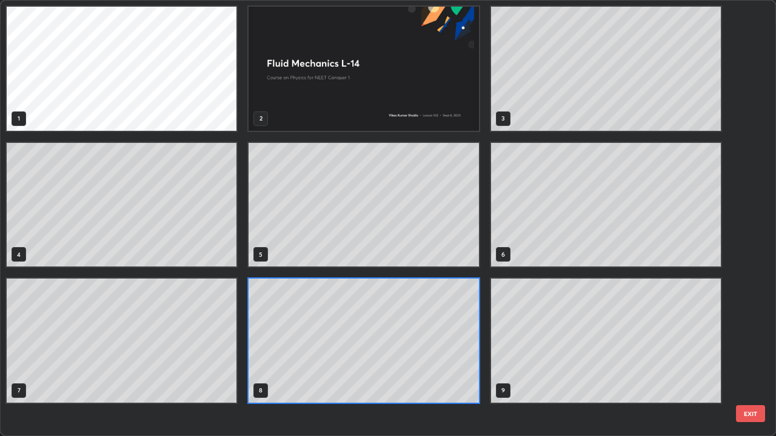
scroll to position [431, 768]
click at [462, 353] on div "1 2 3 4 5 6 7 8 9" at bounding box center [377, 218] width 753 height 435
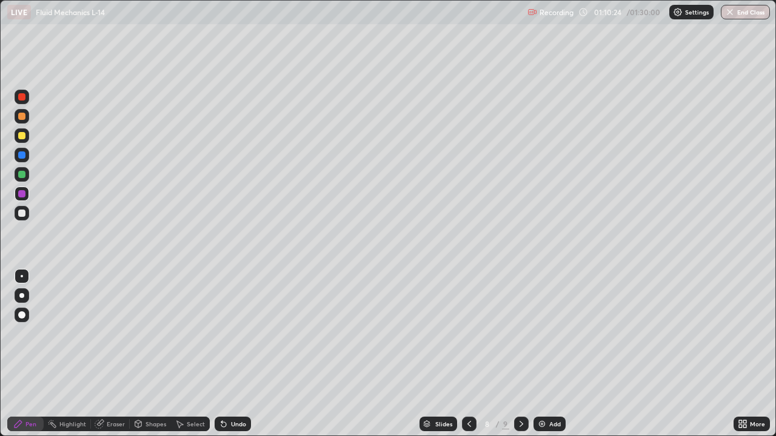
click at [520, 353] on icon at bounding box center [521, 424] width 10 height 10
click at [524, 353] on div at bounding box center [521, 424] width 15 height 15
click at [468, 353] on icon at bounding box center [469, 424] width 10 height 10
click at [467, 353] on icon at bounding box center [469, 424] width 10 height 10
click at [465, 353] on icon at bounding box center [469, 424] width 10 height 10
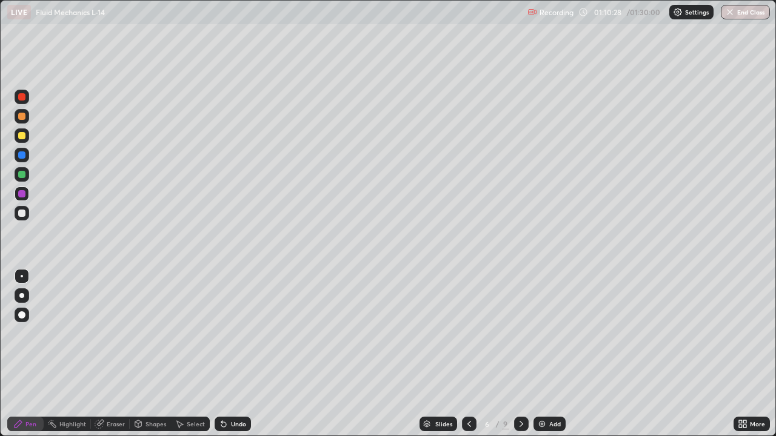
click at [522, 353] on div at bounding box center [521, 424] width 15 height 15
click at [194, 353] on div "Select" at bounding box center [190, 424] width 39 height 15
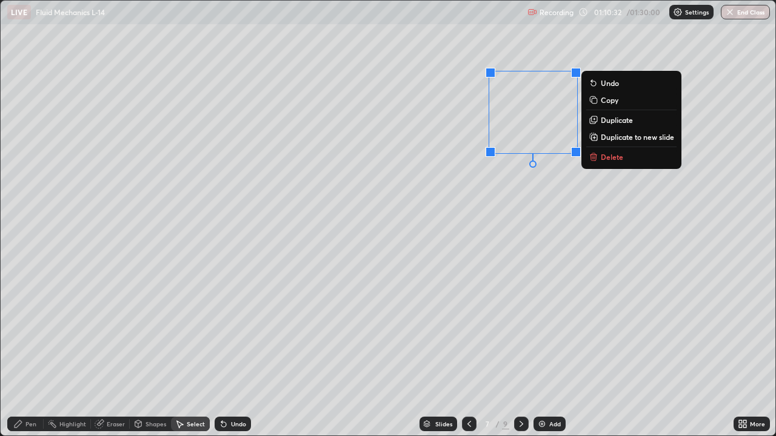
click at [613, 159] on p "Delete" at bounding box center [612, 157] width 22 height 10
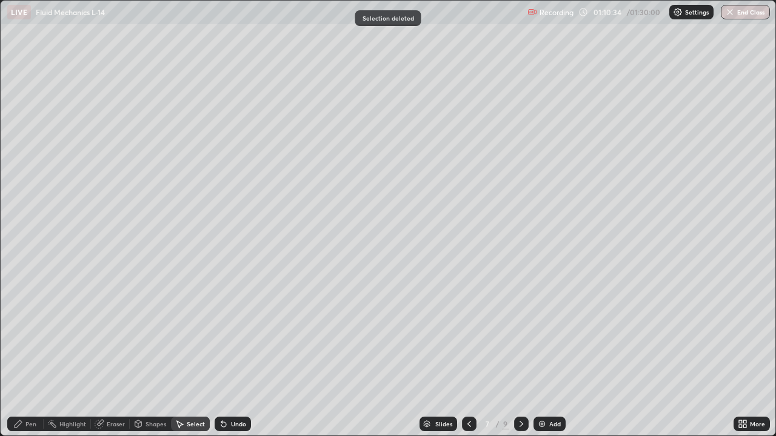
click at [36, 353] on div "Pen" at bounding box center [25, 424] width 36 height 15
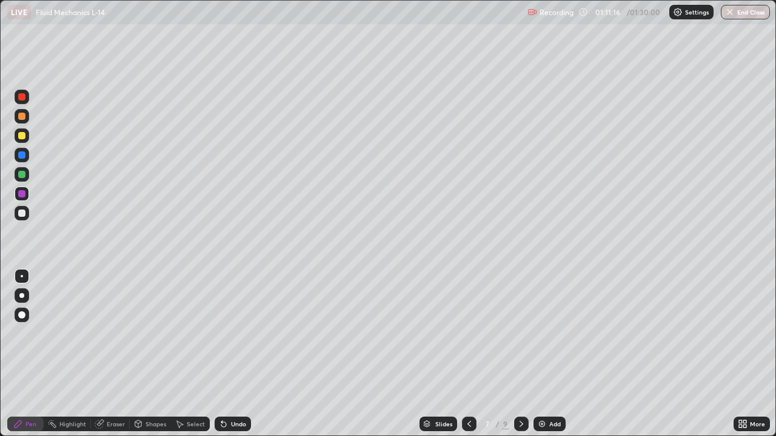
click at [22, 215] on div at bounding box center [21, 213] width 7 height 7
click at [236, 353] on div "Undo" at bounding box center [233, 424] width 36 height 15
click at [159, 353] on div "Shapes" at bounding box center [155, 424] width 21 height 6
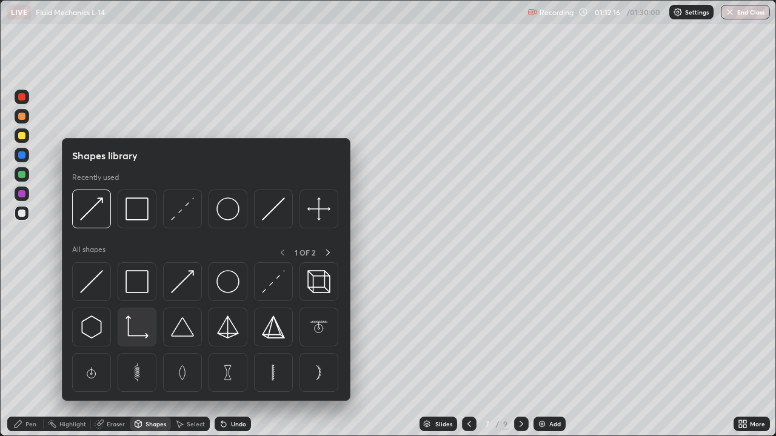
click at [132, 334] on img at bounding box center [136, 327] width 23 height 23
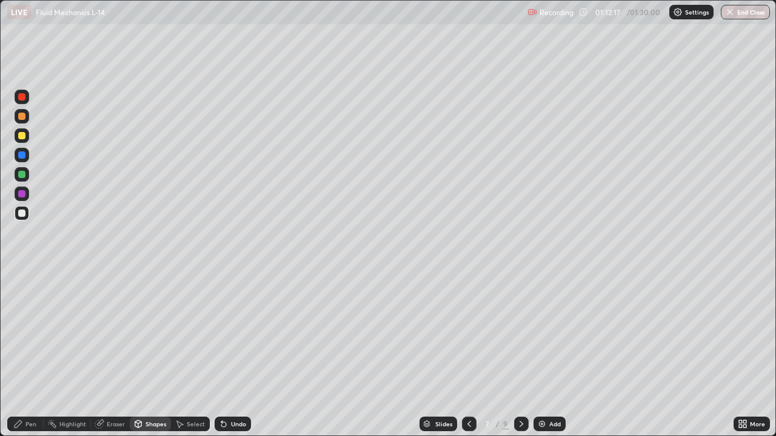
click at [23, 173] on div at bounding box center [21, 174] width 7 height 7
click at [154, 353] on div "Shapes" at bounding box center [155, 424] width 21 height 6
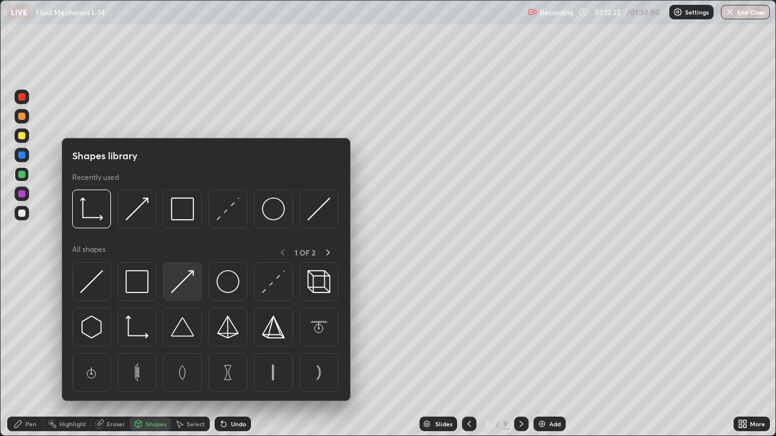
click at [181, 281] on img at bounding box center [182, 281] width 23 height 23
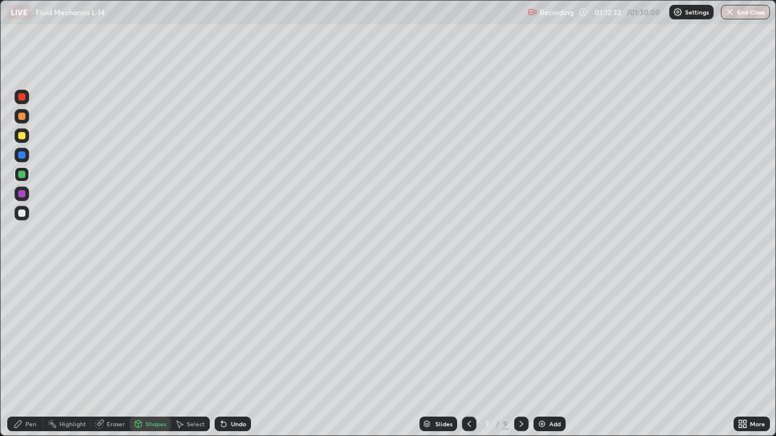
click at [37, 353] on div "Pen" at bounding box center [25, 424] width 36 height 15
click at [25, 208] on div at bounding box center [22, 213] width 15 height 15
click at [558, 353] on div "Add" at bounding box center [549, 424] width 32 height 15
click at [25, 119] on div at bounding box center [21, 116] width 7 height 7
click at [23, 133] on div at bounding box center [21, 135] width 7 height 7
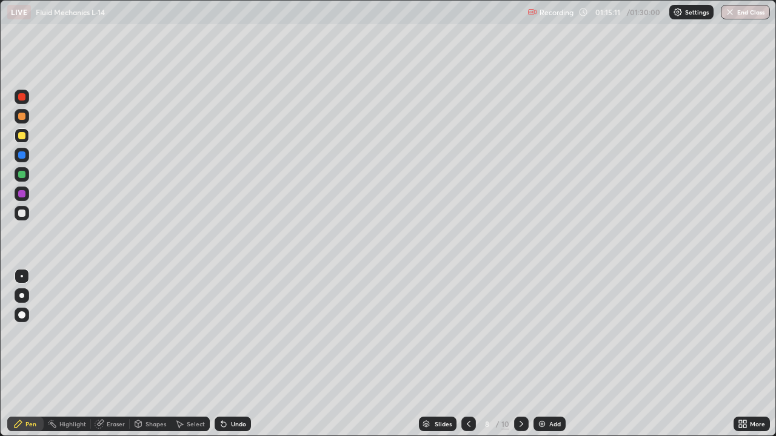
click at [22, 213] on div at bounding box center [21, 213] width 7 height 7
click at [26, 194] on div at bounding box center [22, 194] width 15 height 15
click at [22, 213] on div at bounding box center [21, 213] width 7 height 7
click at [238, 353] on div "Undo" at bounding box center [238, 424] width 15 height 6
click at [755, 10] on button "End Class" at bounding box center [745, 12] width 49 height 15
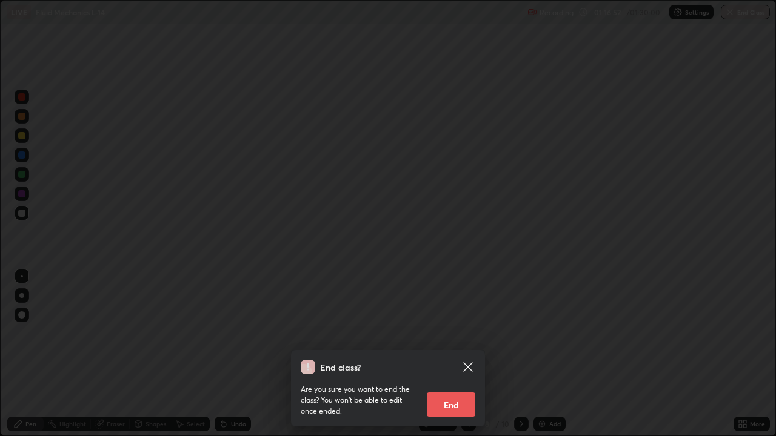
click at [458, 353] on button "End" at bounding box center [451, 405] width 48 height 24
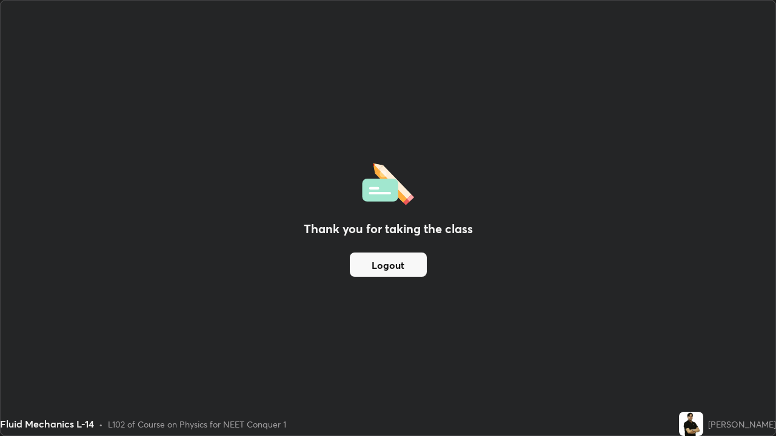
click at [373, 266] on button "Logout" at bounding box center [388, 265] width 77 height 24
click at [377, 262] on button "Logout" at bounding box center [388, 265] width 77 height 24
